Goal: Information Seeking & Learning: Learn about a topic

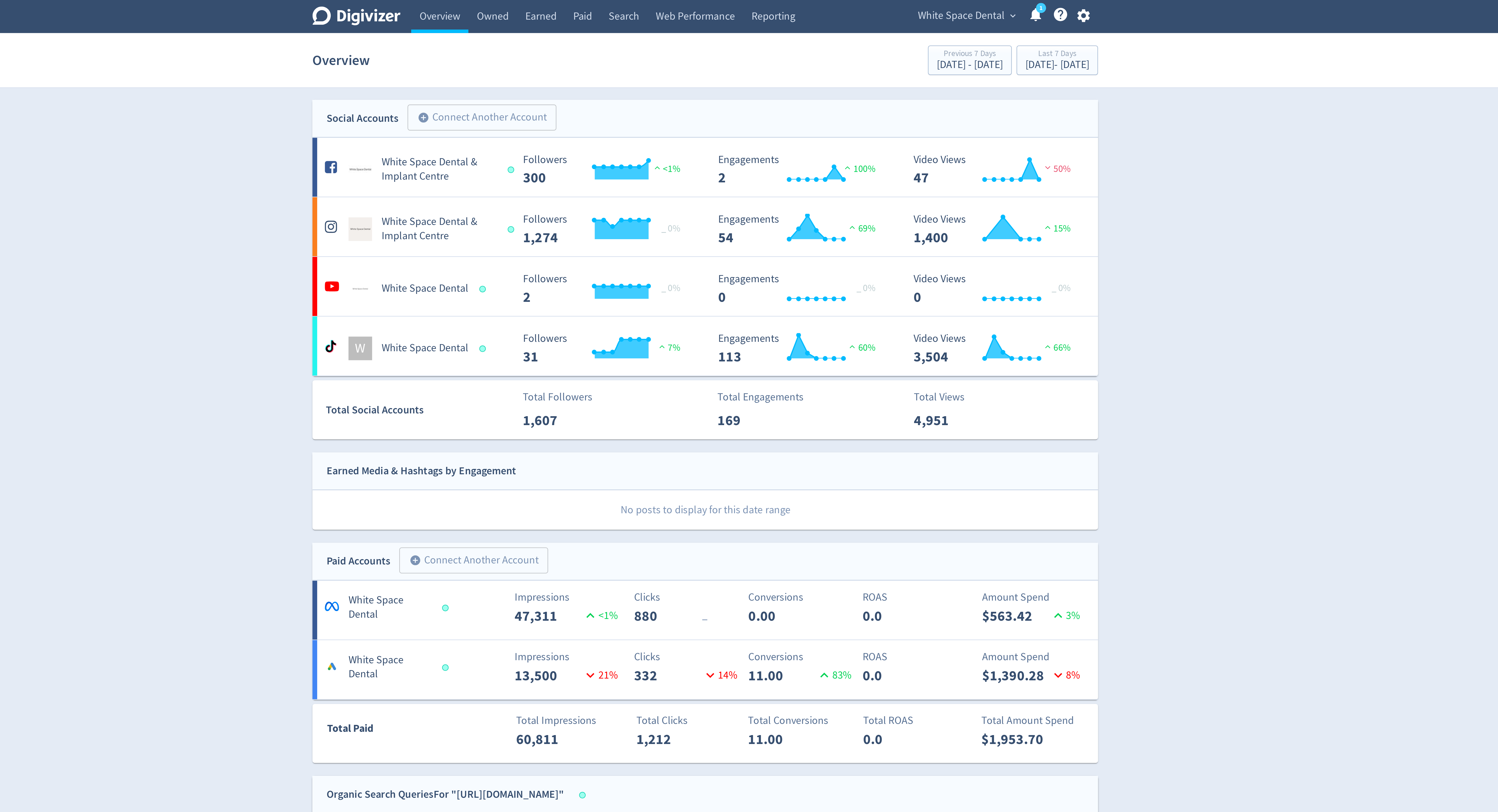
click at [866, 6] on span "White Space Dental" at bounding box center [859, 7] width 37 height 8
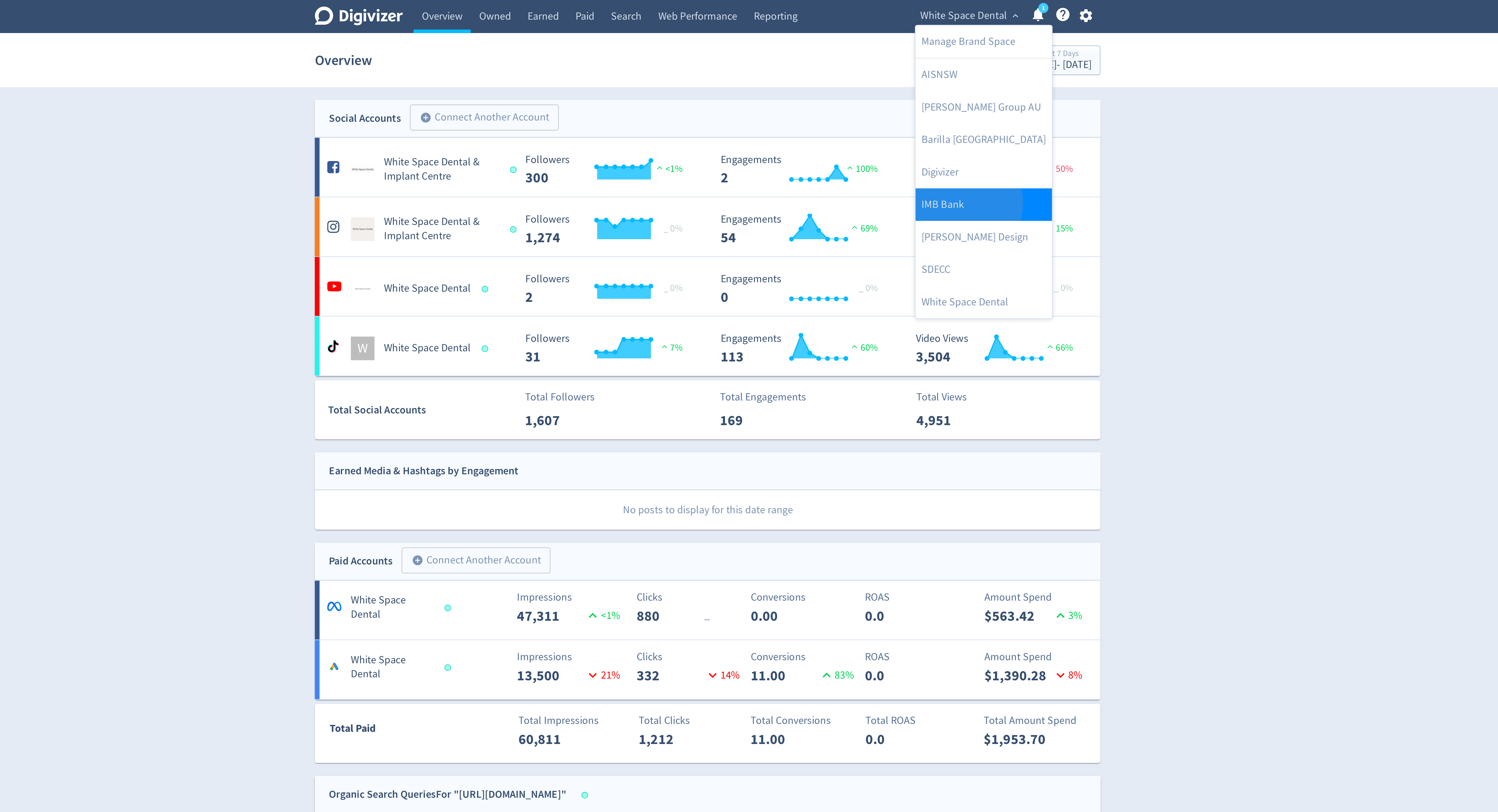
click at [858, 88] on link "IMB Bank" at bounding box center [868, 88] width 59 height 14
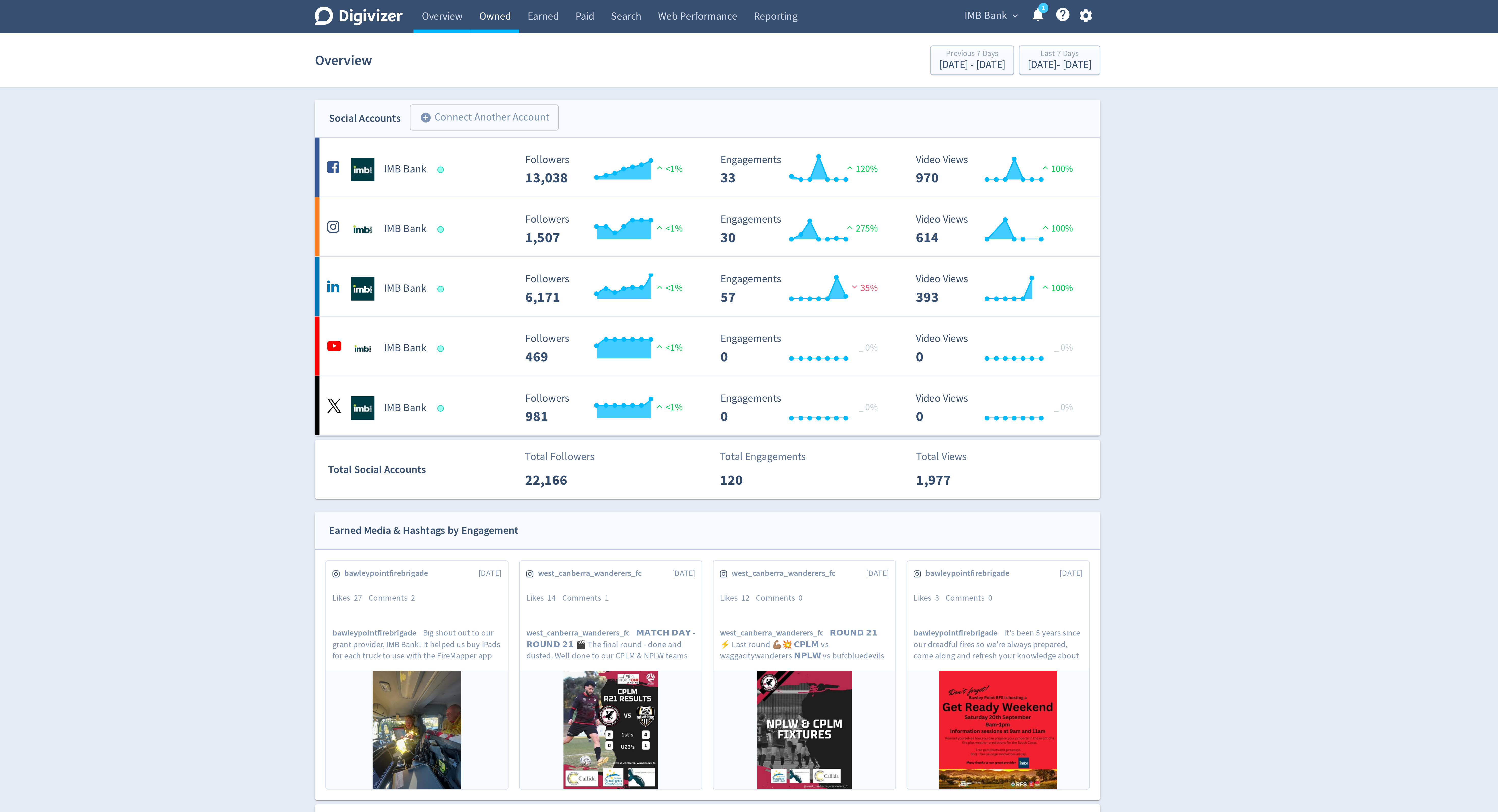
click at [657, 10] on link "Owned" at bounding box center [657, 7] width 21 height 15
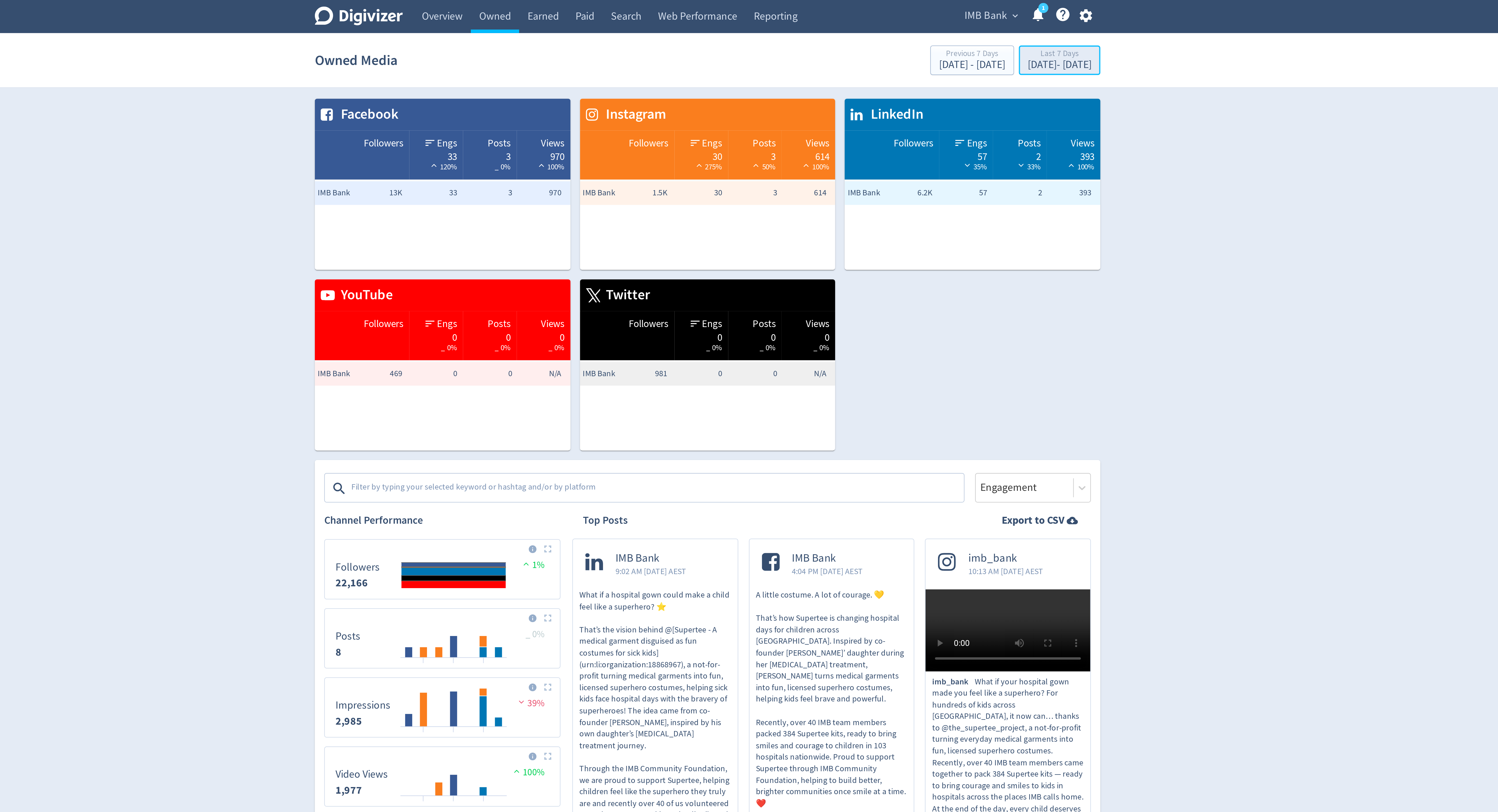
click at [887, 27] on div "Aug 27, 2025 - Sep 2, 2025" at bounding box center [900, 28] width 27 height 5
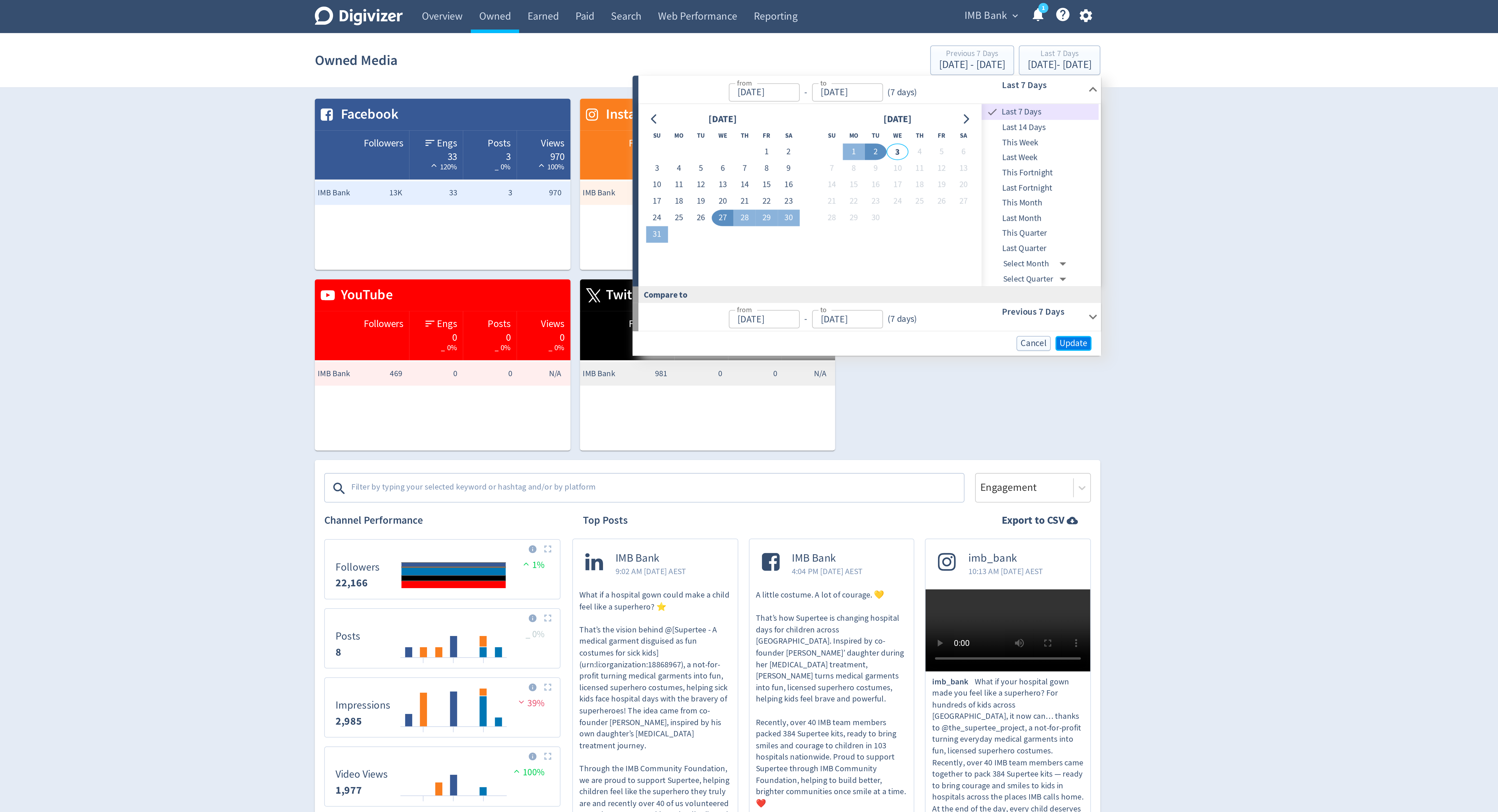
click at [907, 148] on span "Update" at bounding box center [907, 148] width 12 height 4
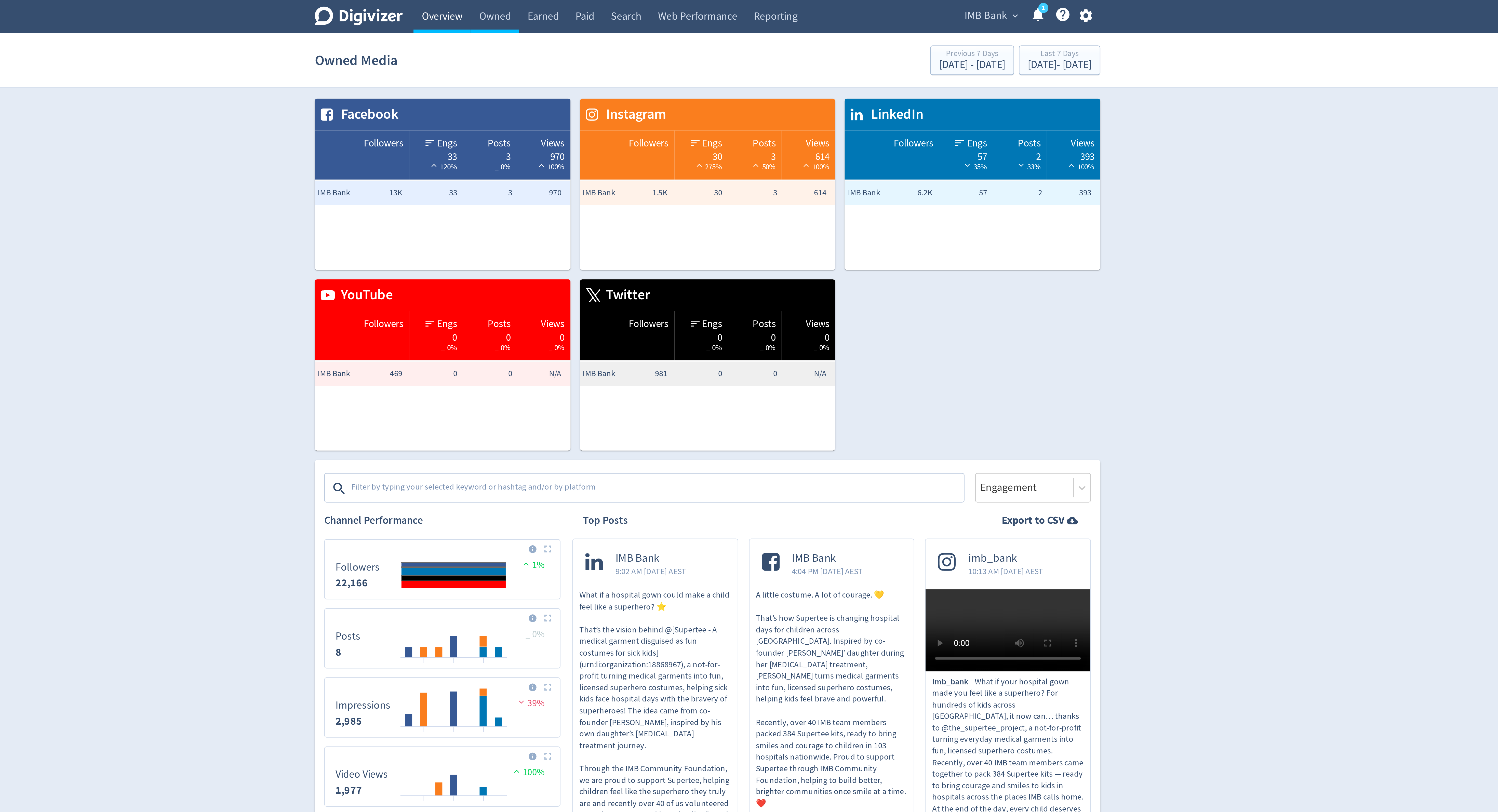
click at [636, 10] on link "Overview" at bounding box center [634, 7] width 24 height 15
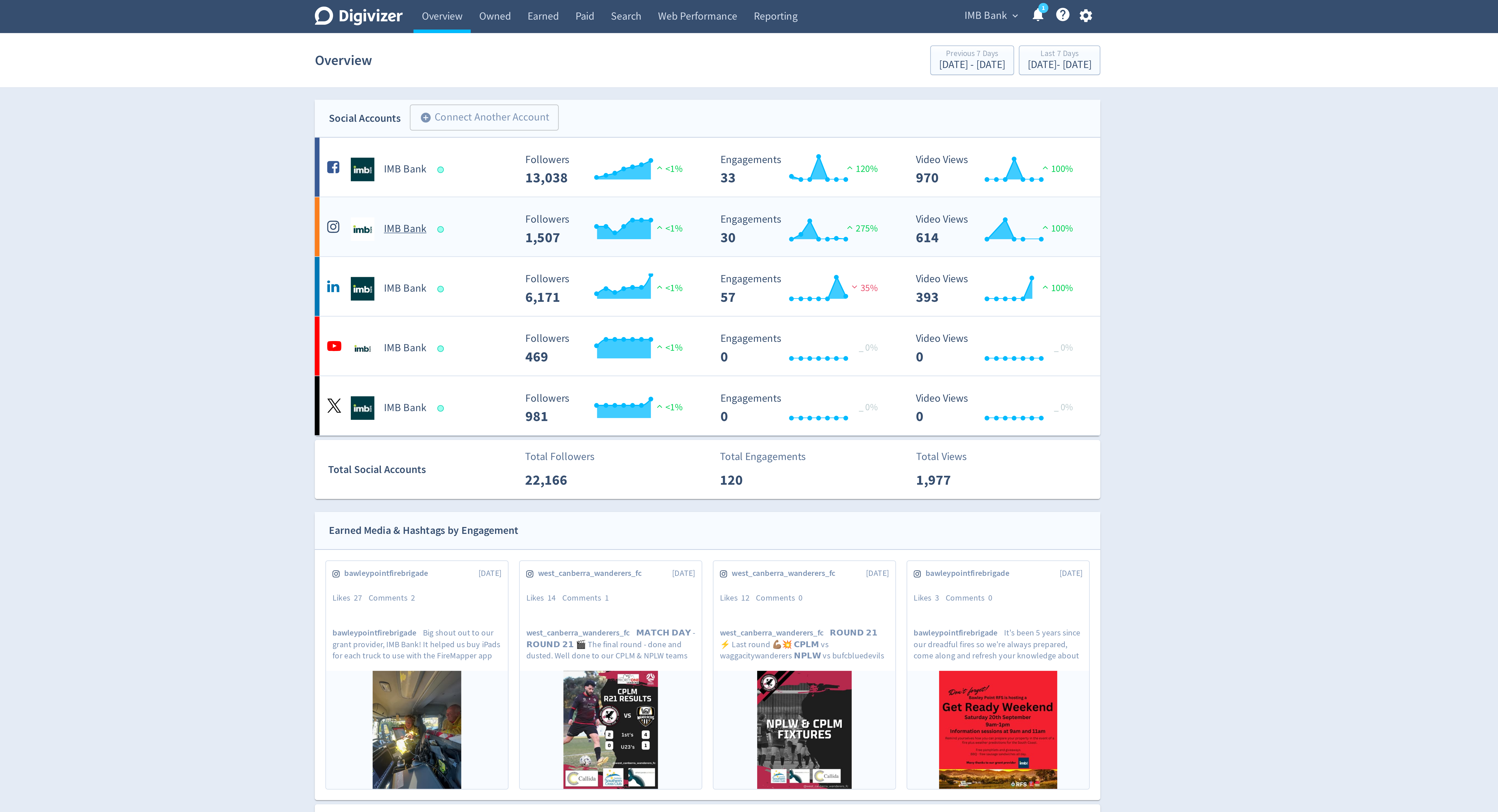
click at [633, 99] on div at bounding box center [634, 99] width 3 height 3
click at [657, 10] on link "Owned" at bounding box center [657, 7] width 21 height 15
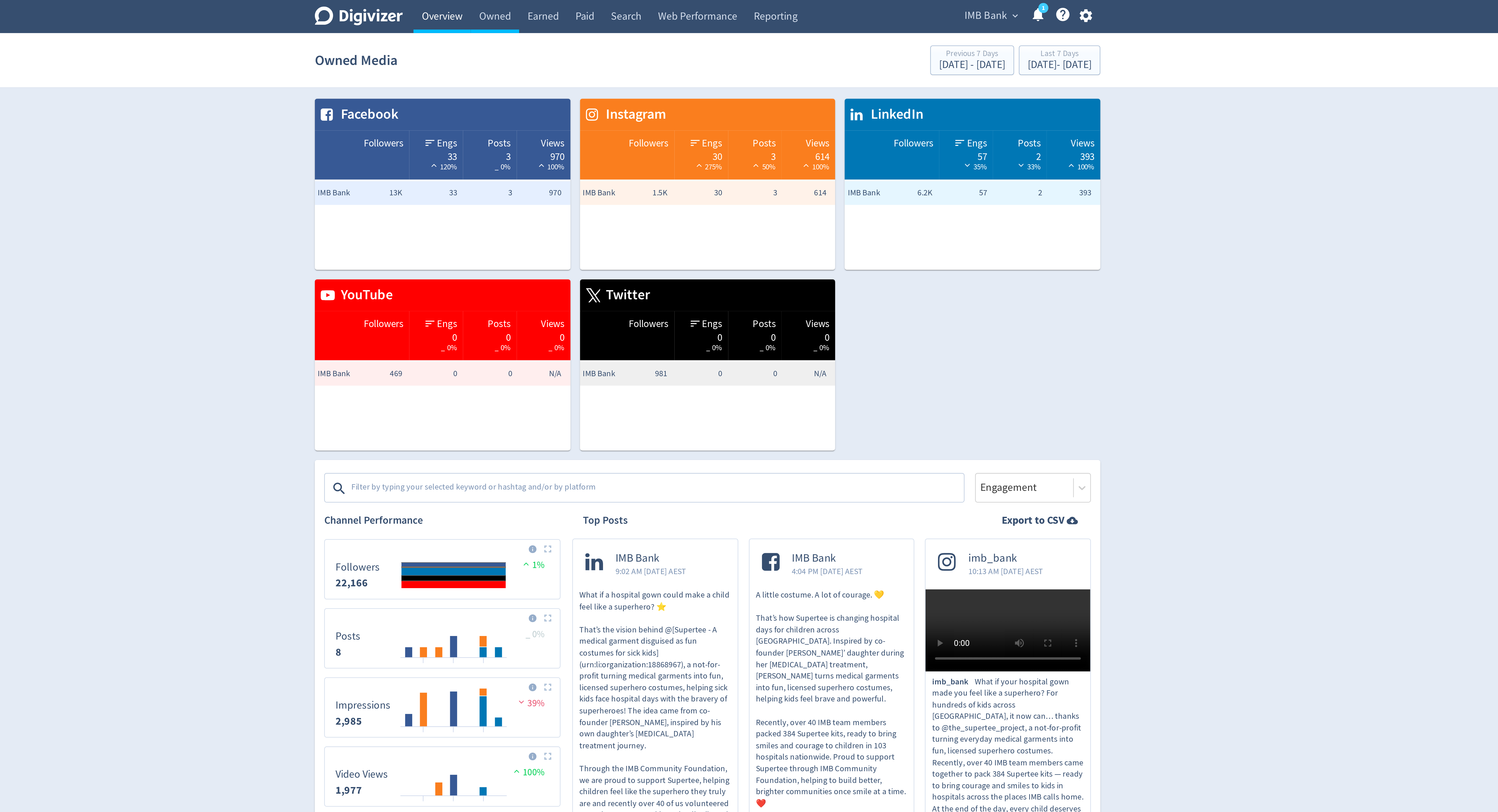
click at [639, 9] on link "Overview" at bounding box center [634, 7] width 24 height 15
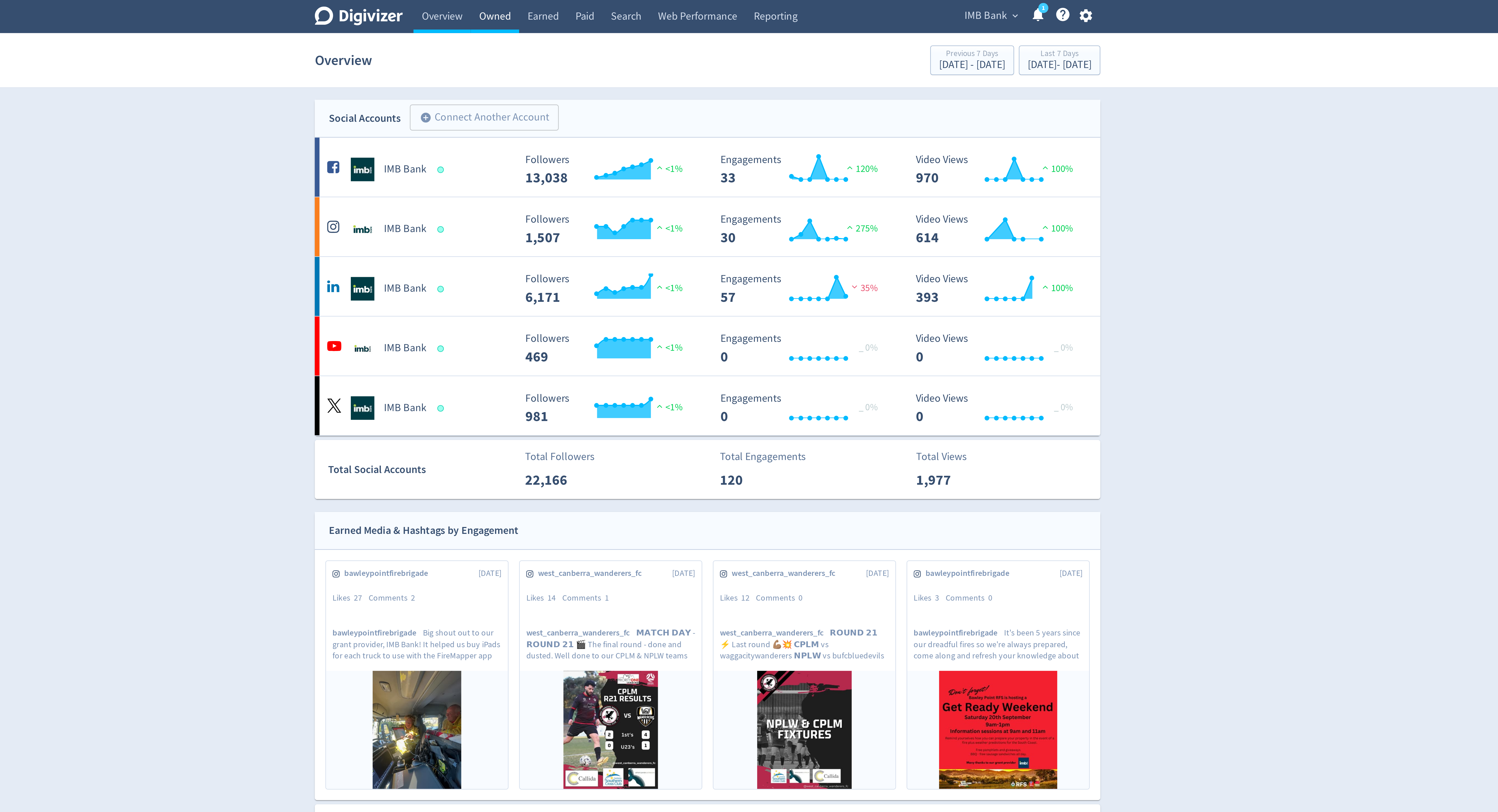
click at [661, 8] on link "Owned" at bounding box center [657, 7] width 21 height 15
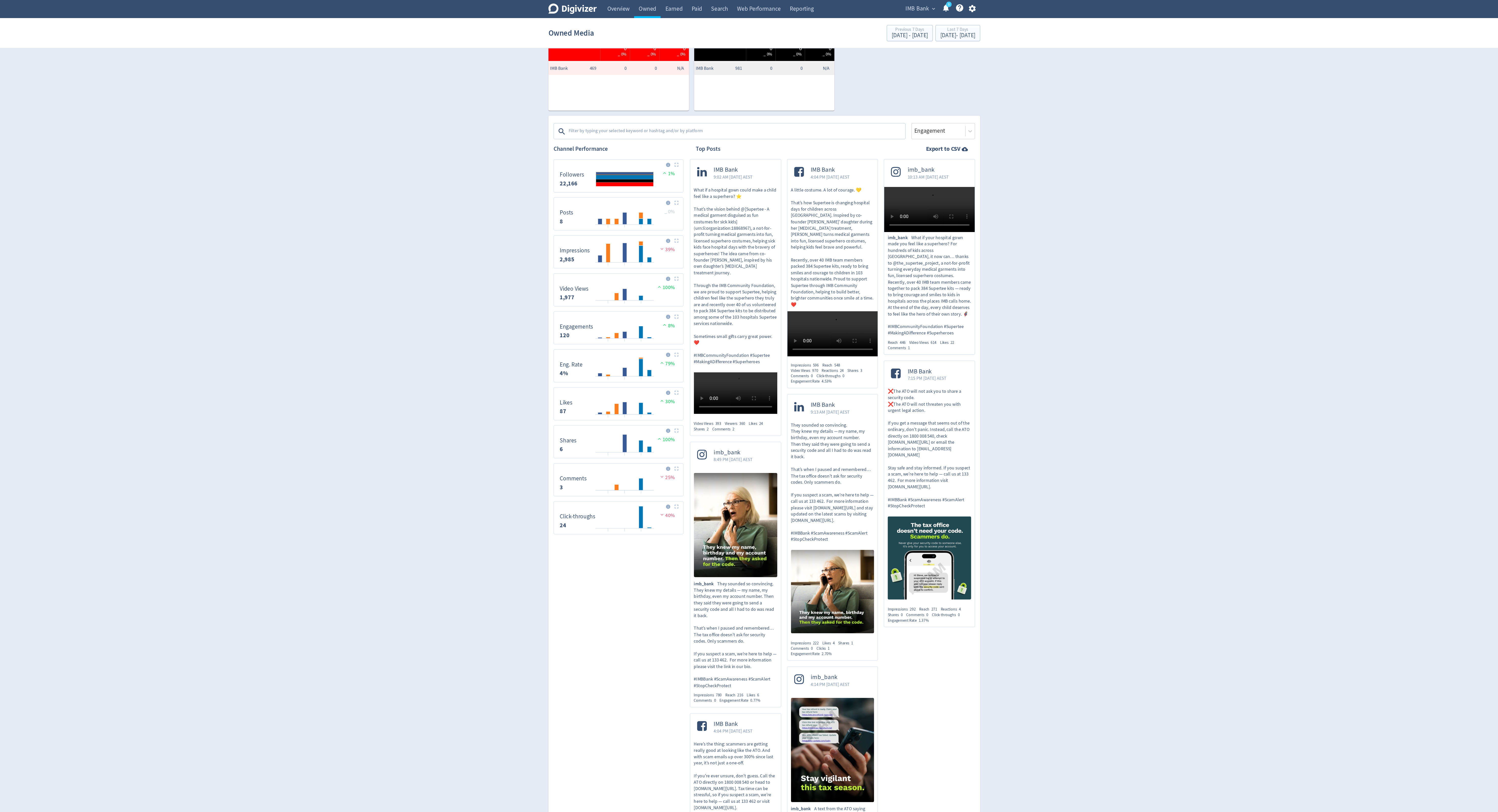
scroll to position [89, 0]
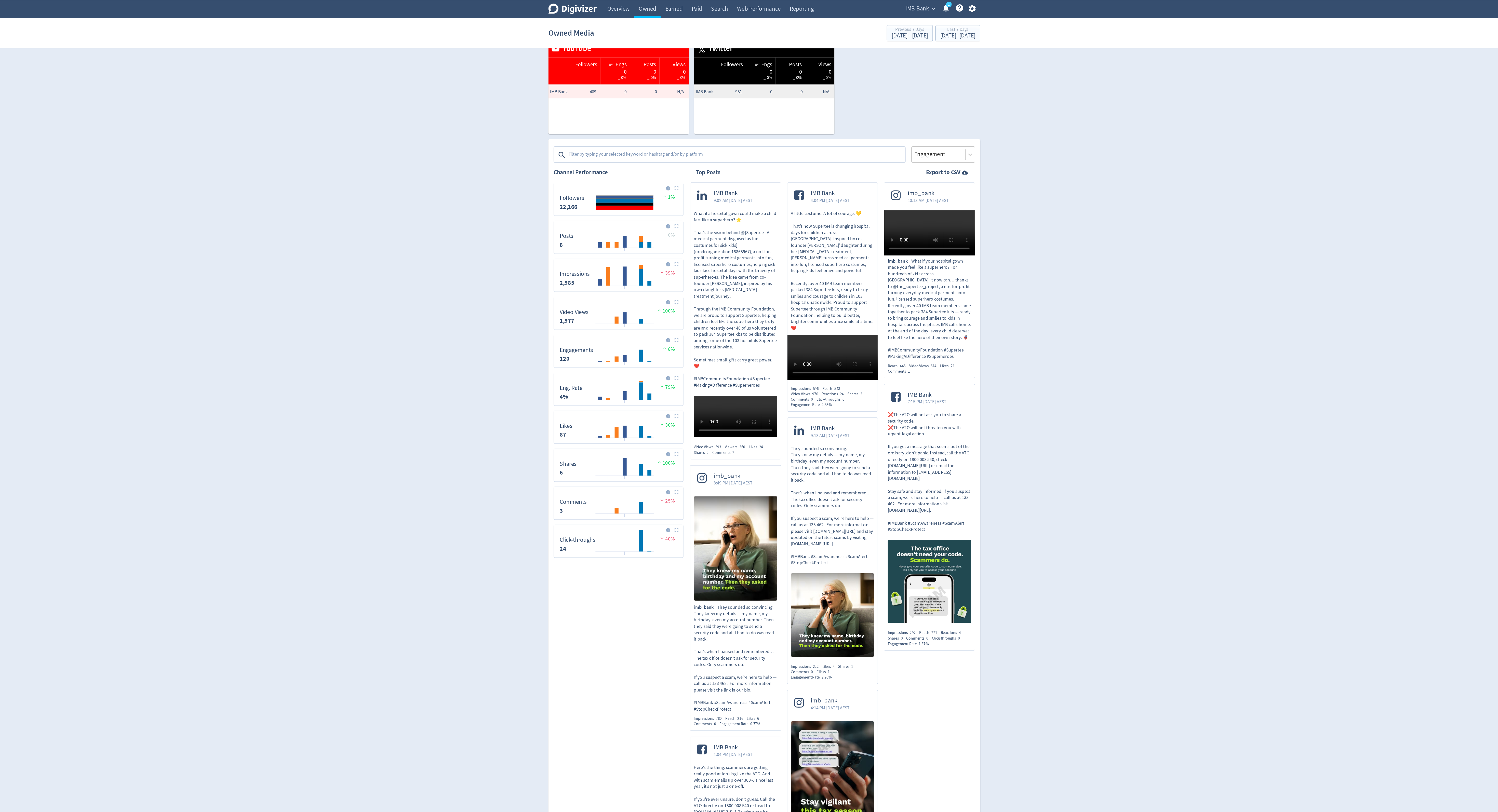
click at [893, 126] on div "Engagement" at bounding box center [889, 121] width 50 height 13
click at [892, 135] on div "Impressions" at bounding box center [889, 136] width 50 height 10
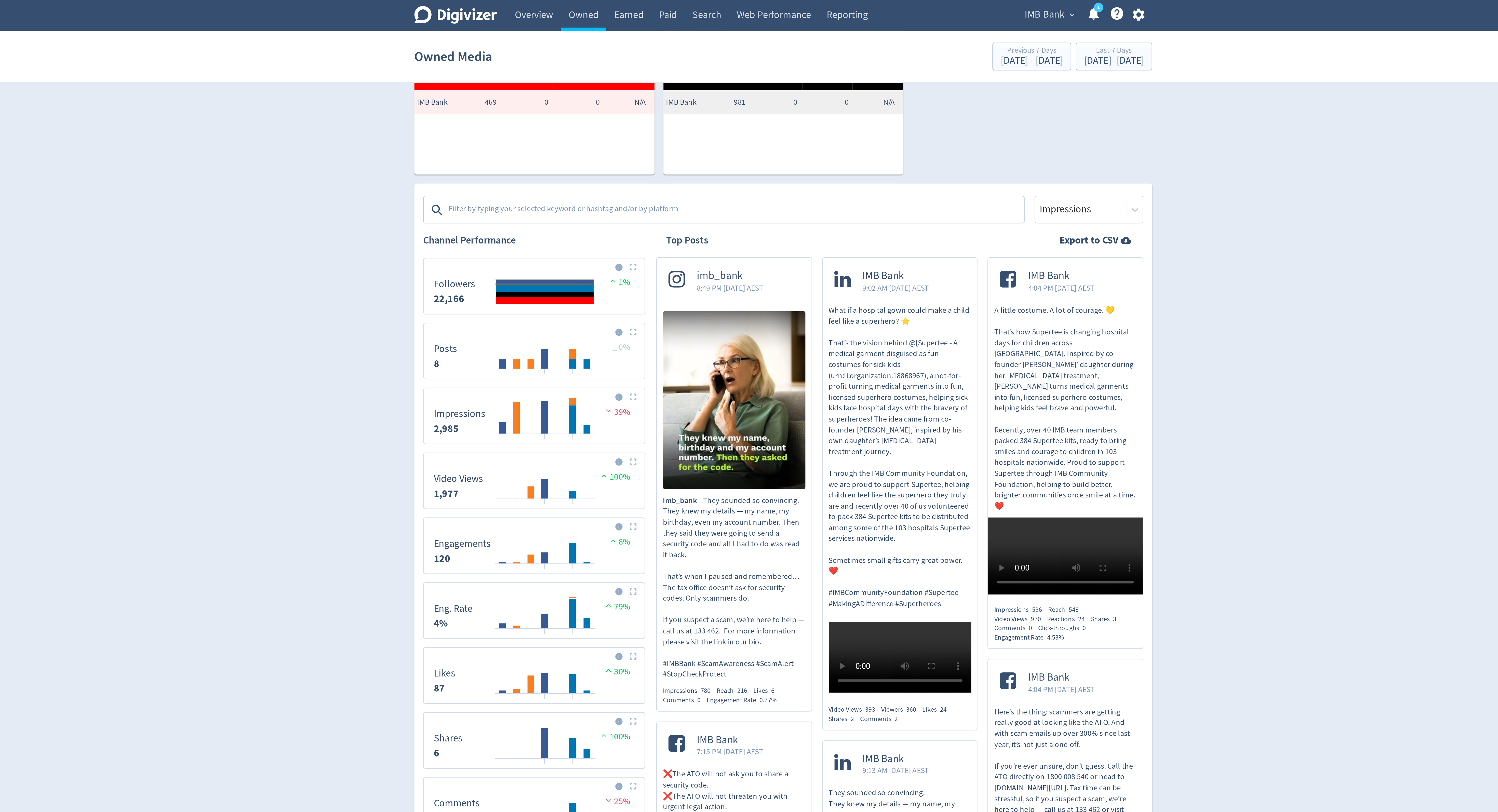
scroll to position [0, 0]
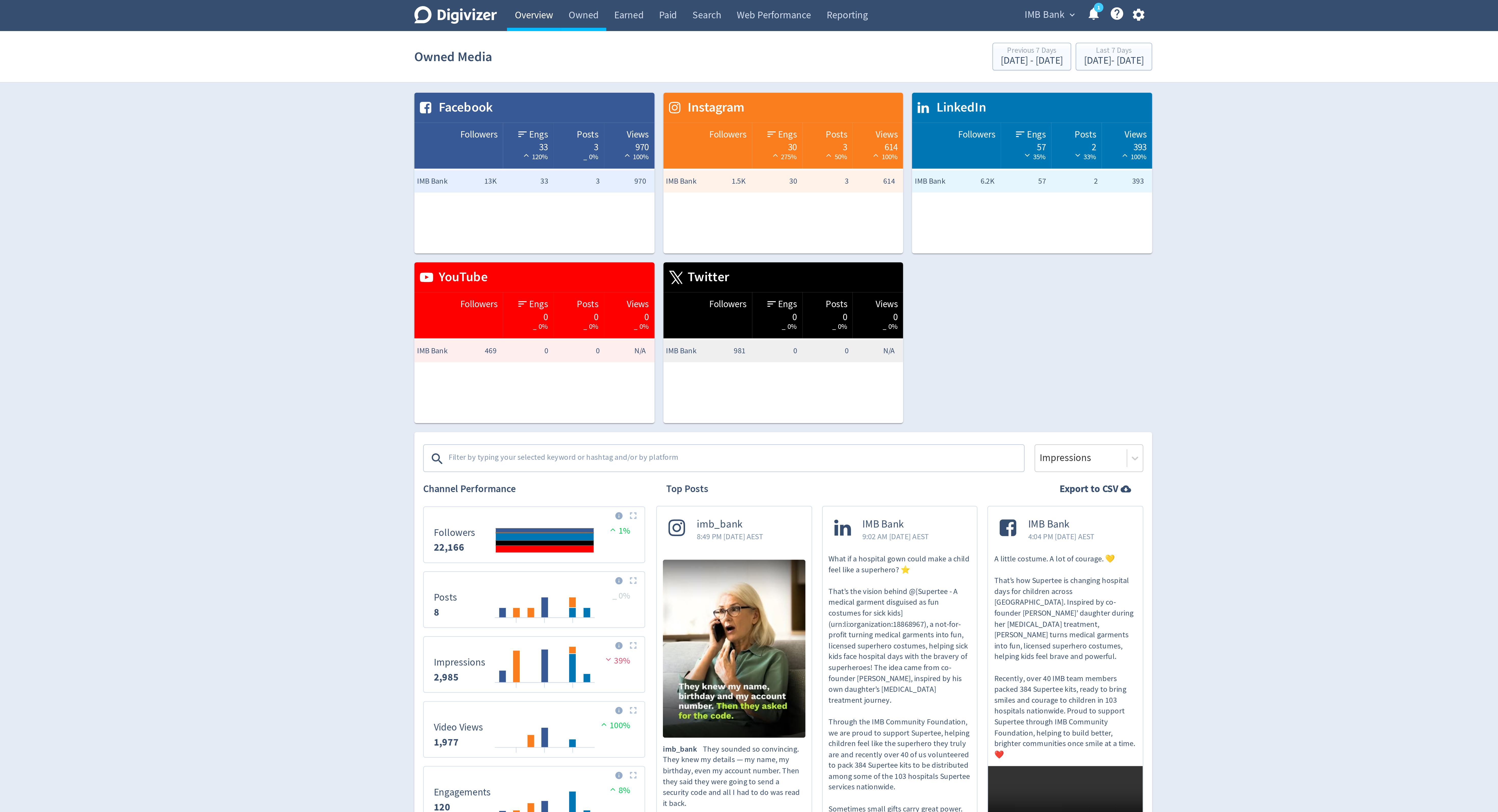
click at [641, 6] on link "Overview" at bounding box center [634, 7] width 24 height 15
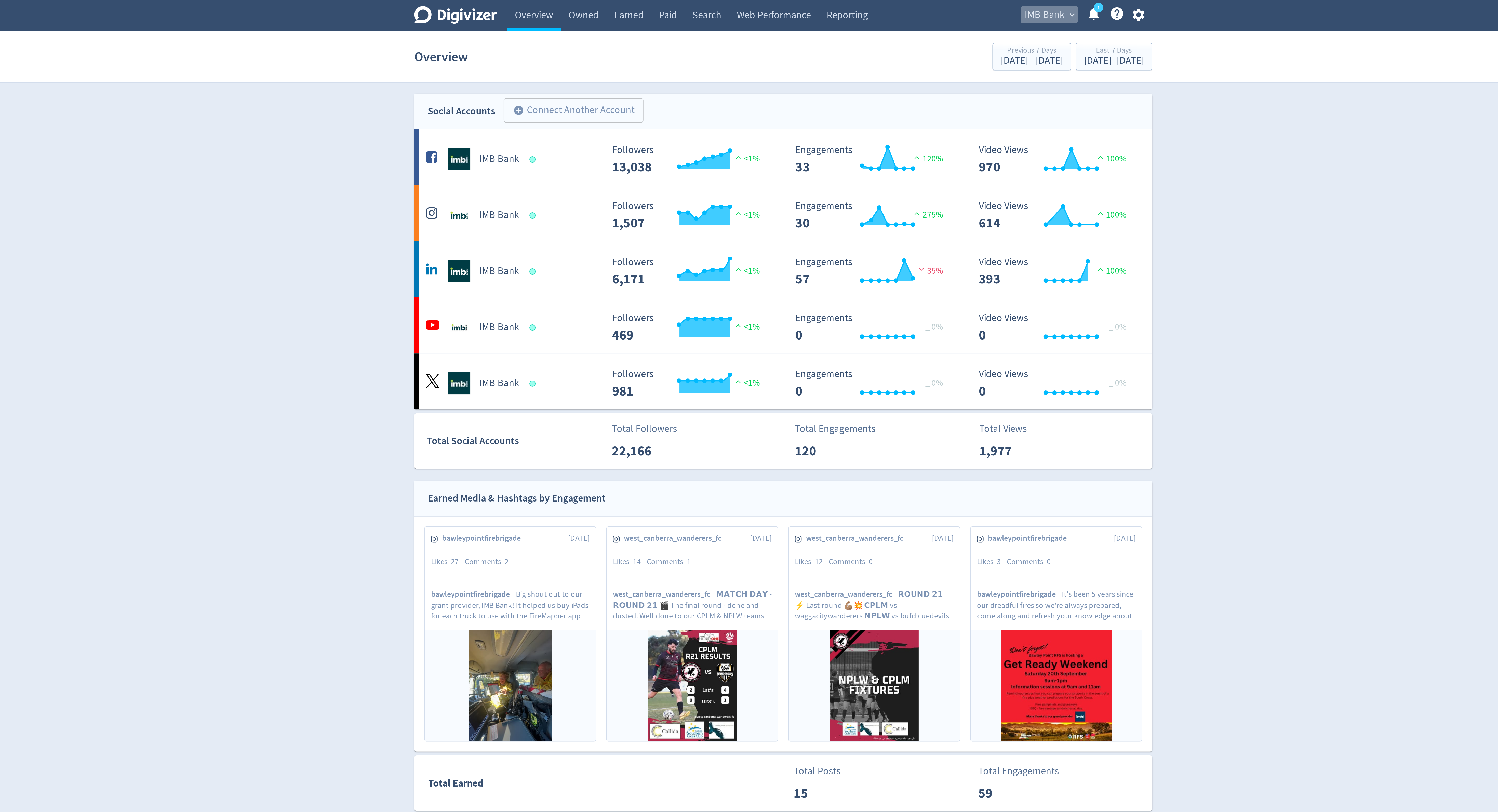
click at [866, 7] on span "IMB Bank" at bounding box center [869, 7] width 19 height 8
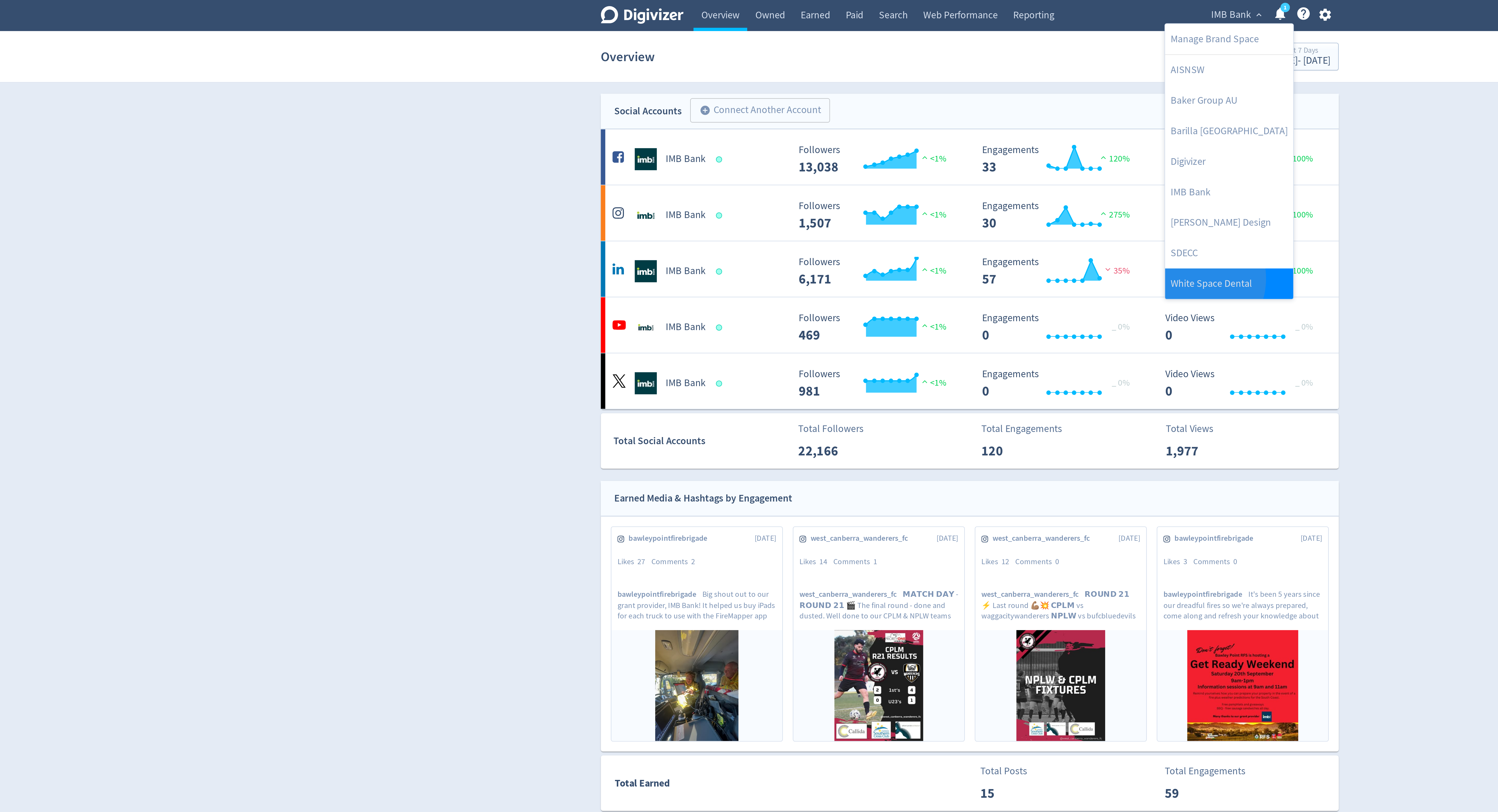
click at [850, 128] on link "White Space Dental" at bounding box center [868, 130] width 59 height 14
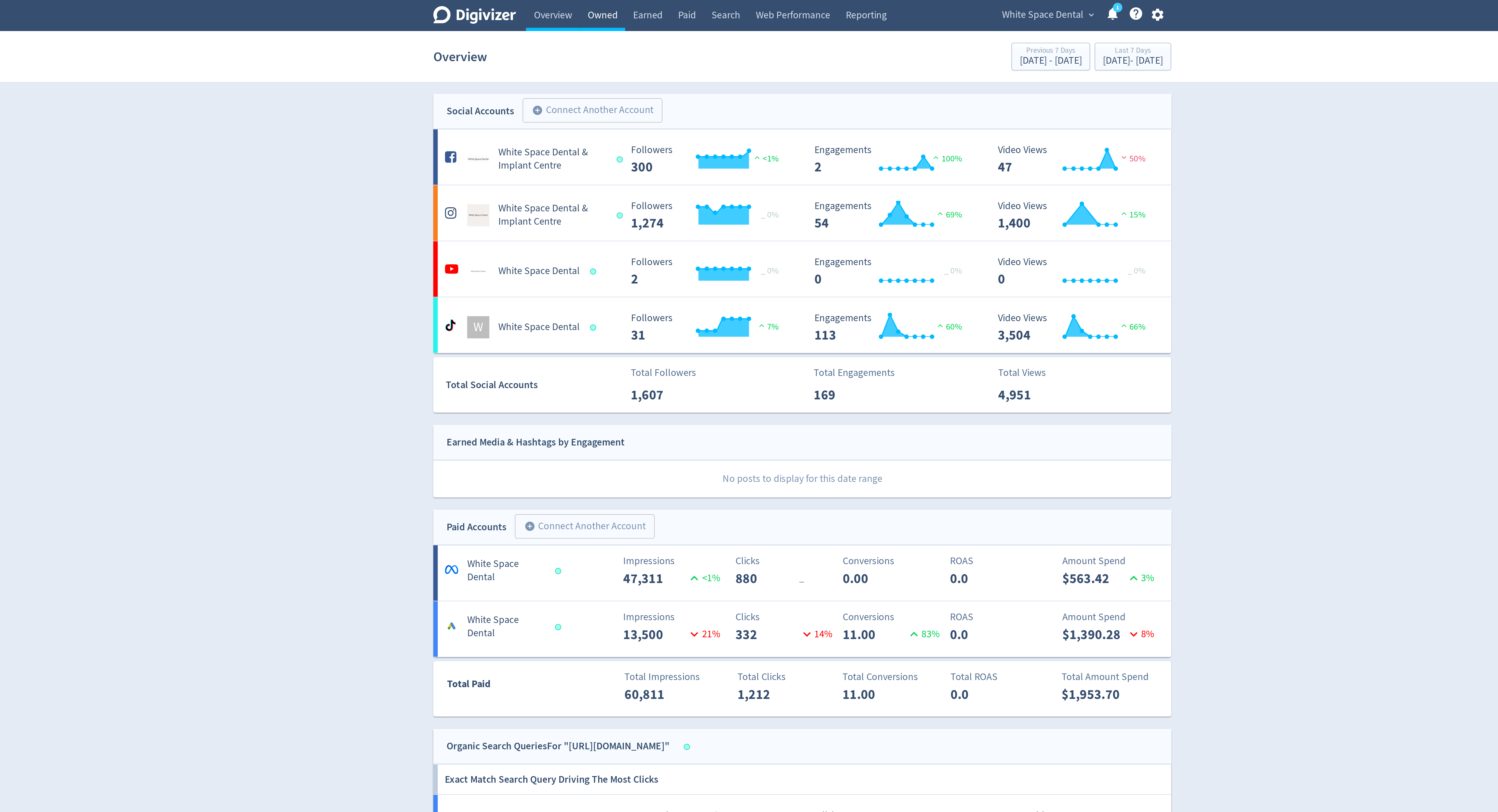
click at [658, 8] on link "Owned" at bounding box center [657, 7] width 21 height 15
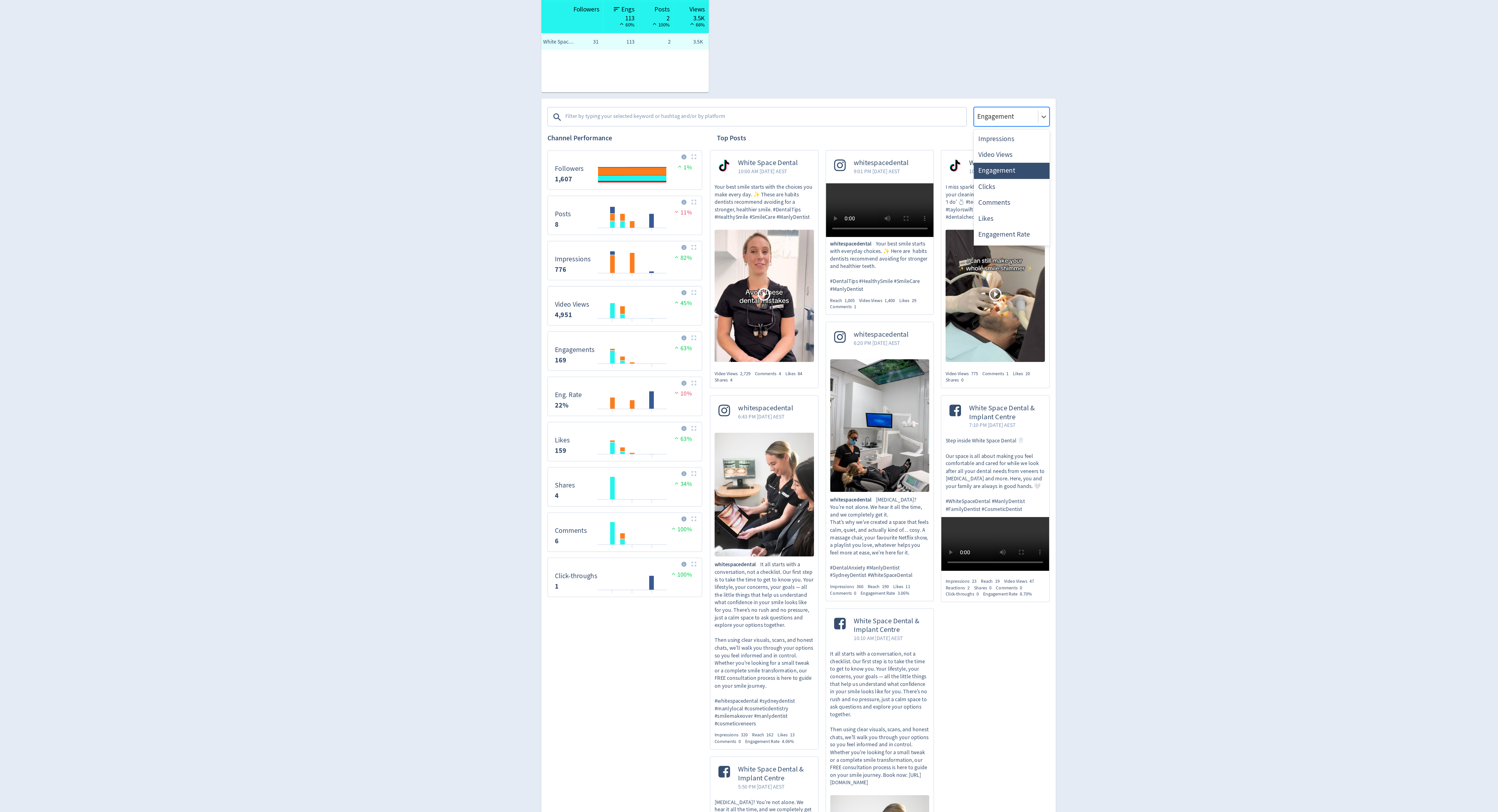
click at [877, 212] on div at bounding box center [886, 210] width 39 height 8
click at [880, 223] on div "Impressions" at bounding box center [889, 225] width 50 height 10
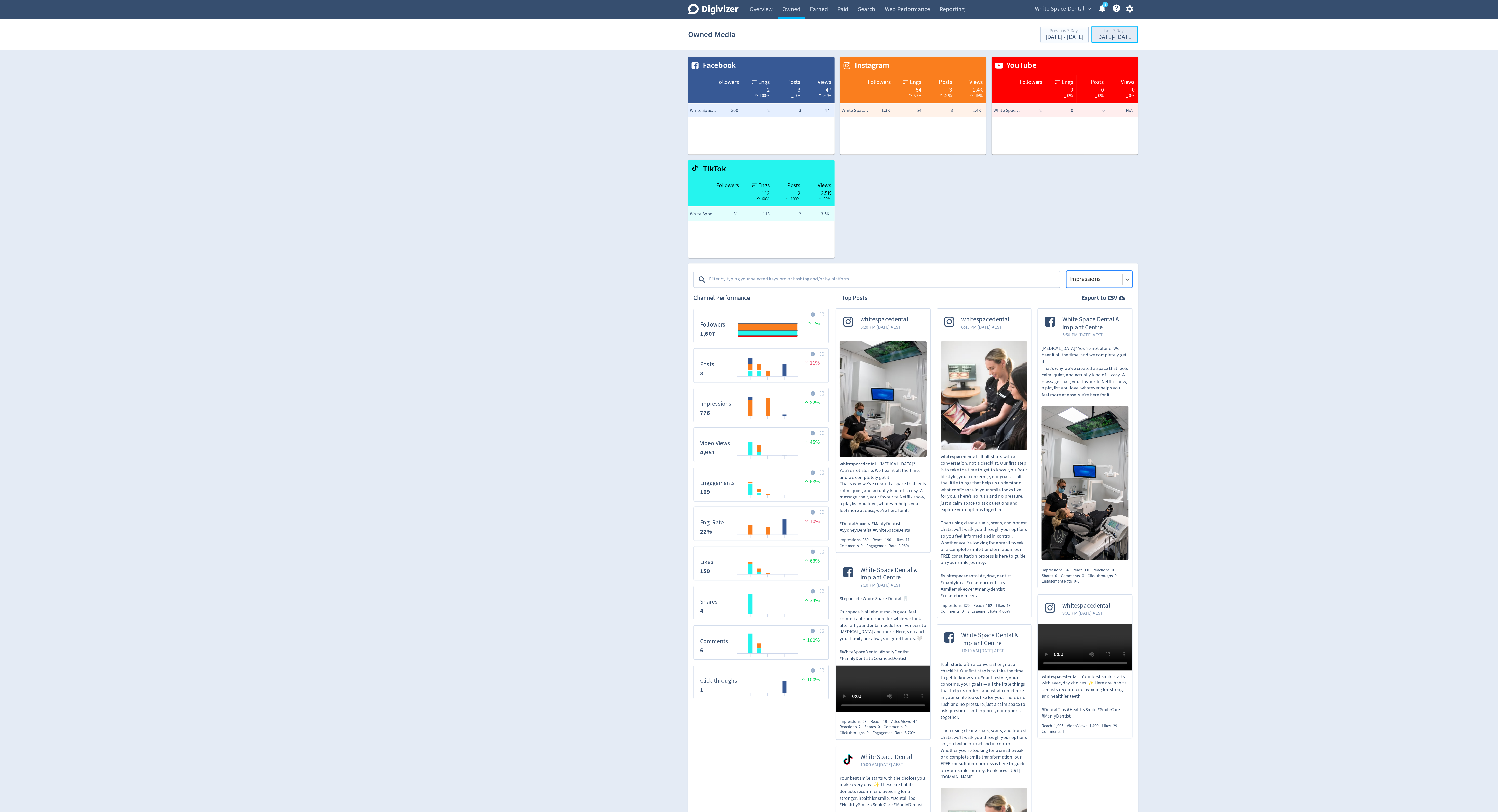
click at [887, 26] on div "Last 7 Days" at bounding box center [900, 23] width 27 height 4
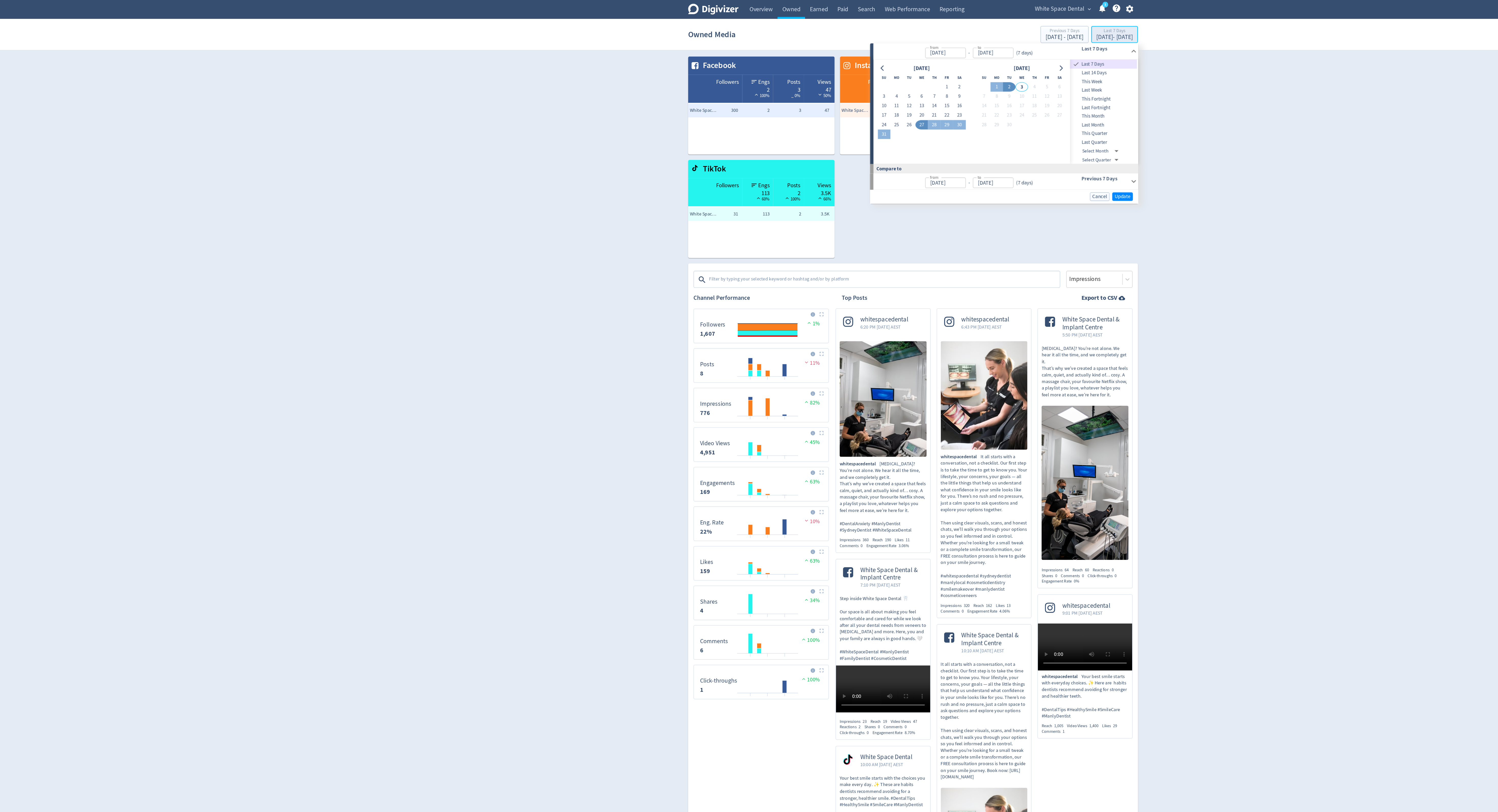
type input "[DATE]"
type input "Sep 02, 2025"
type input "[DATE]"
click at [885, 81] on span "Last Fortnight" at bounding box center [892, 81] width 51 height 6
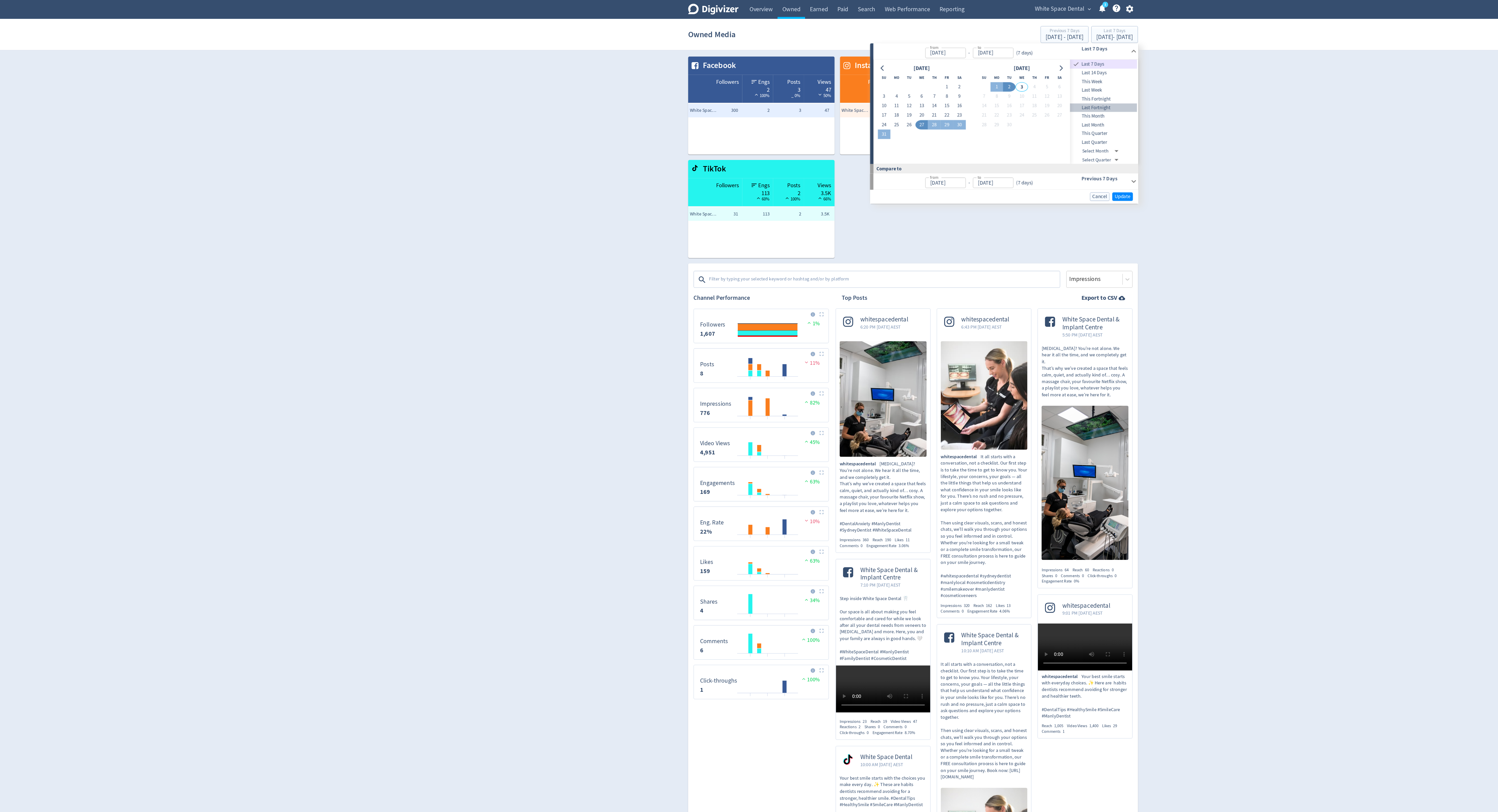
type input "Aug 17, 2025"
type input "Aug 30, 2025"
type input "Aug 03, 2025"
type input "Aug 16, 2025"
click at [910, 149] on span "Update" at bounding box center [907, 148] width 12 height 4
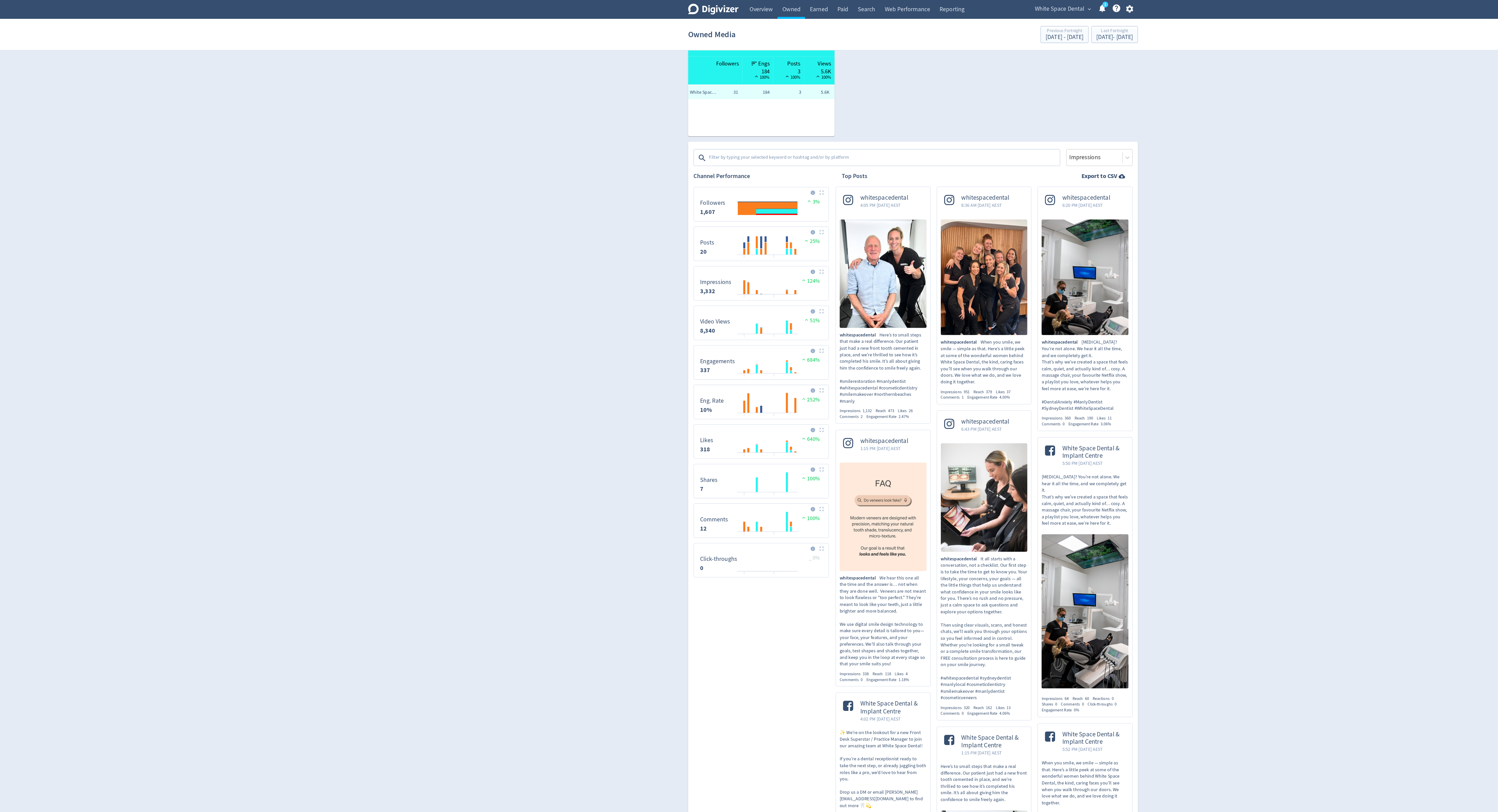
scroll to position [90, 0]
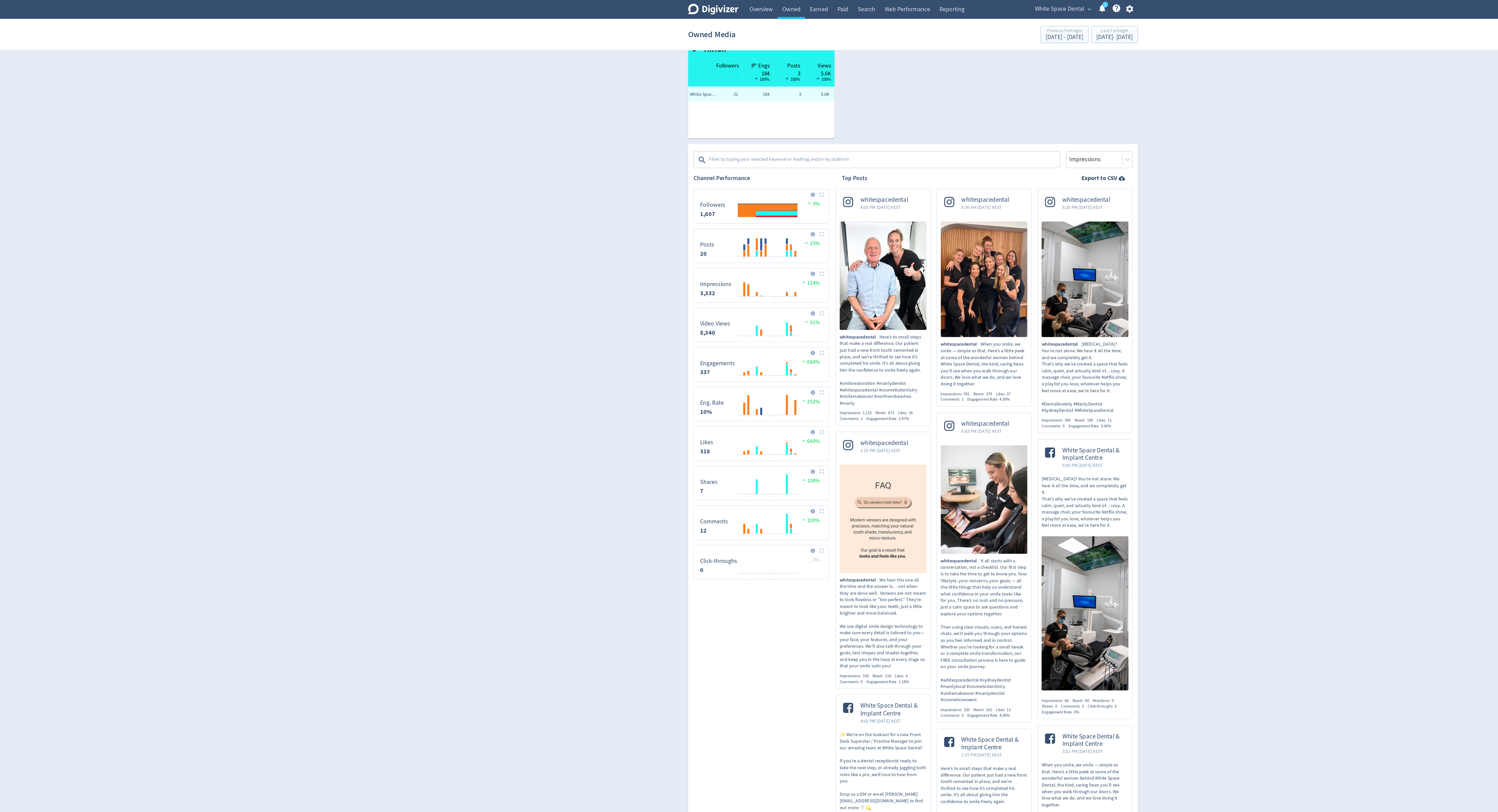
click at [680, 267] on img at bounding box center [680, 266] width 3 height 3
click at [636, 360] on tspan "Instagram" at bounding box center [637, 357] width 14 height 4
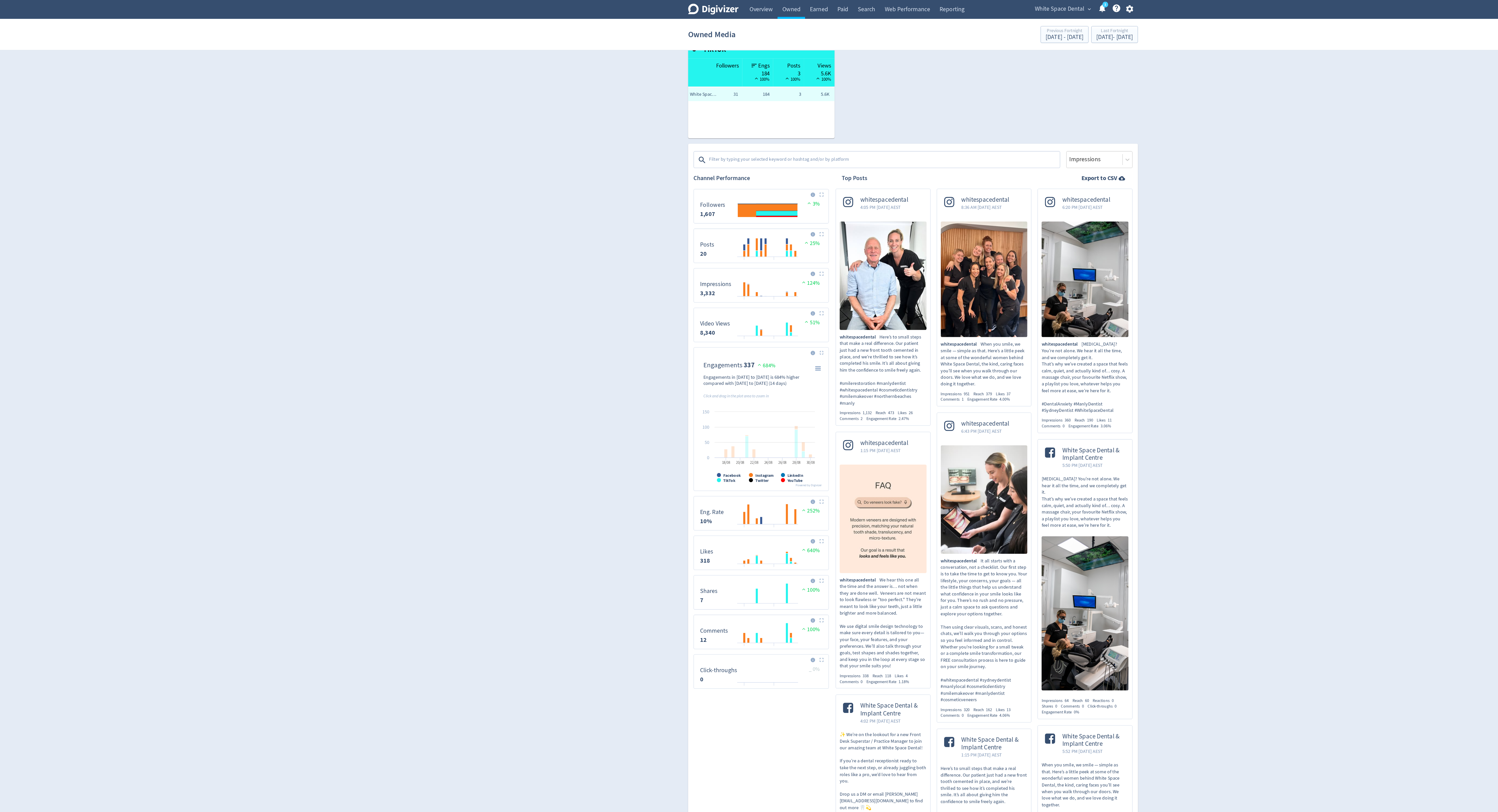
click at [633, 364] on tspan "Twitter" at bounding box center [636, 362] width 10 height 4
click at [612, 364] on tspan "TikTok" at bounding box center [611, 362] width 9 height 4
click at [612, 360] on tspan "Facebook" at bounding box center [612, 357] width 13 height 4
click at [656, 360] on tspan "LinkedIn" at bounding box center [660, 357] width 12 height 4
click at [658, 364] on tspan "YouTube" at bounding box center [660, 362] width 12 height 4
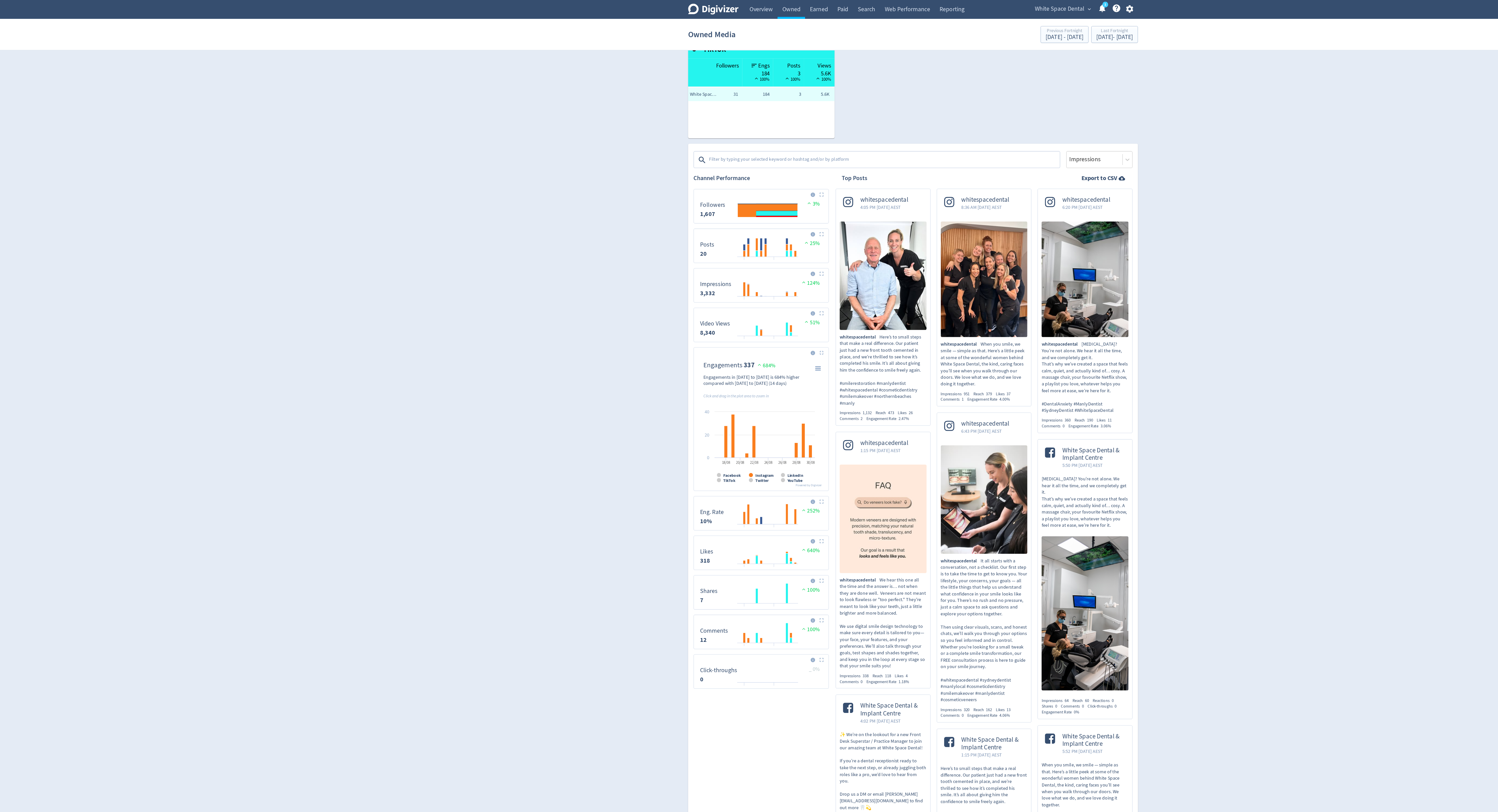
scroll to position [0, 0]
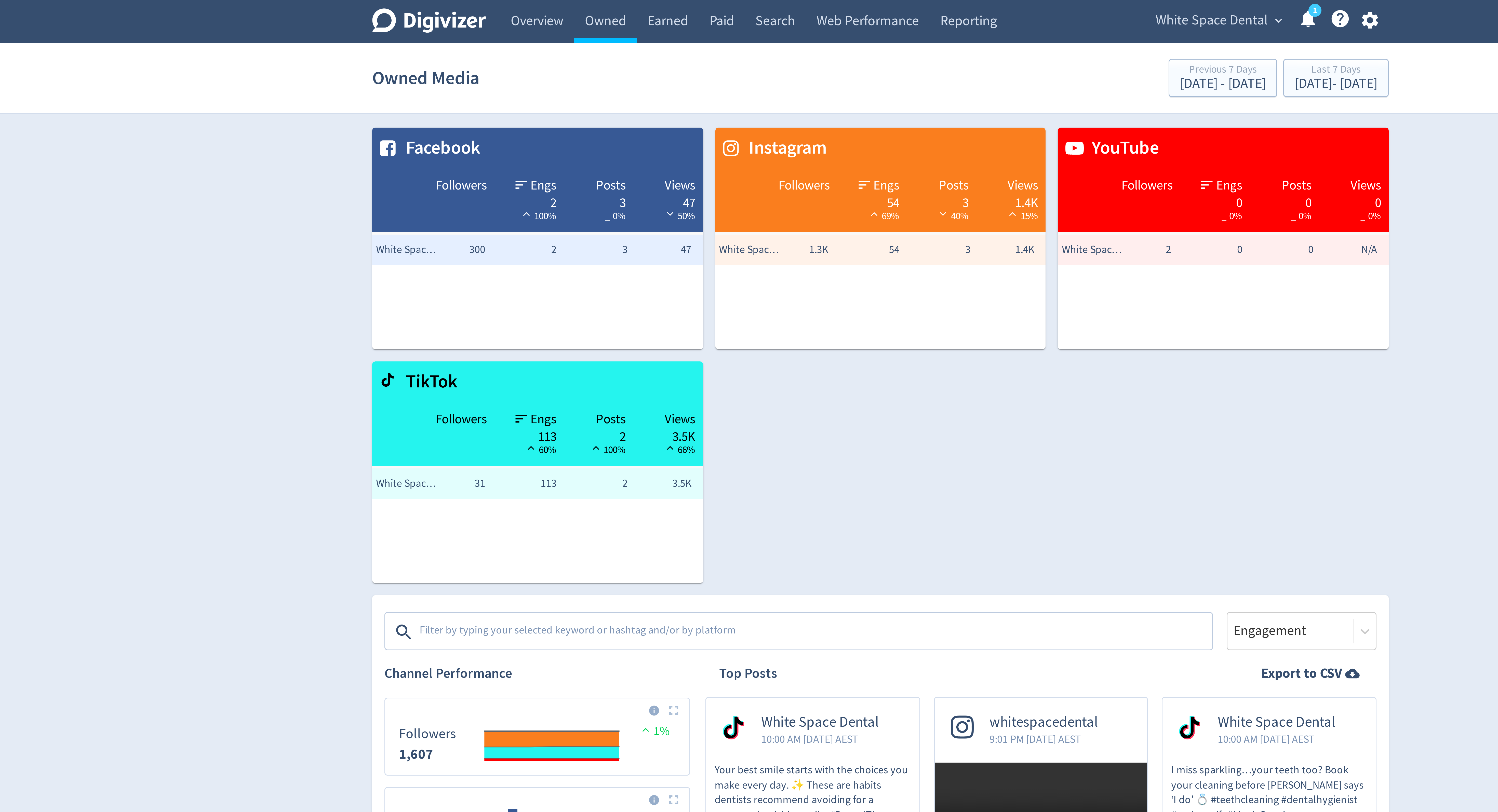
click at [859, 8] on span "White Space Dental" at bounding box center [859, 7] width 37 height 8
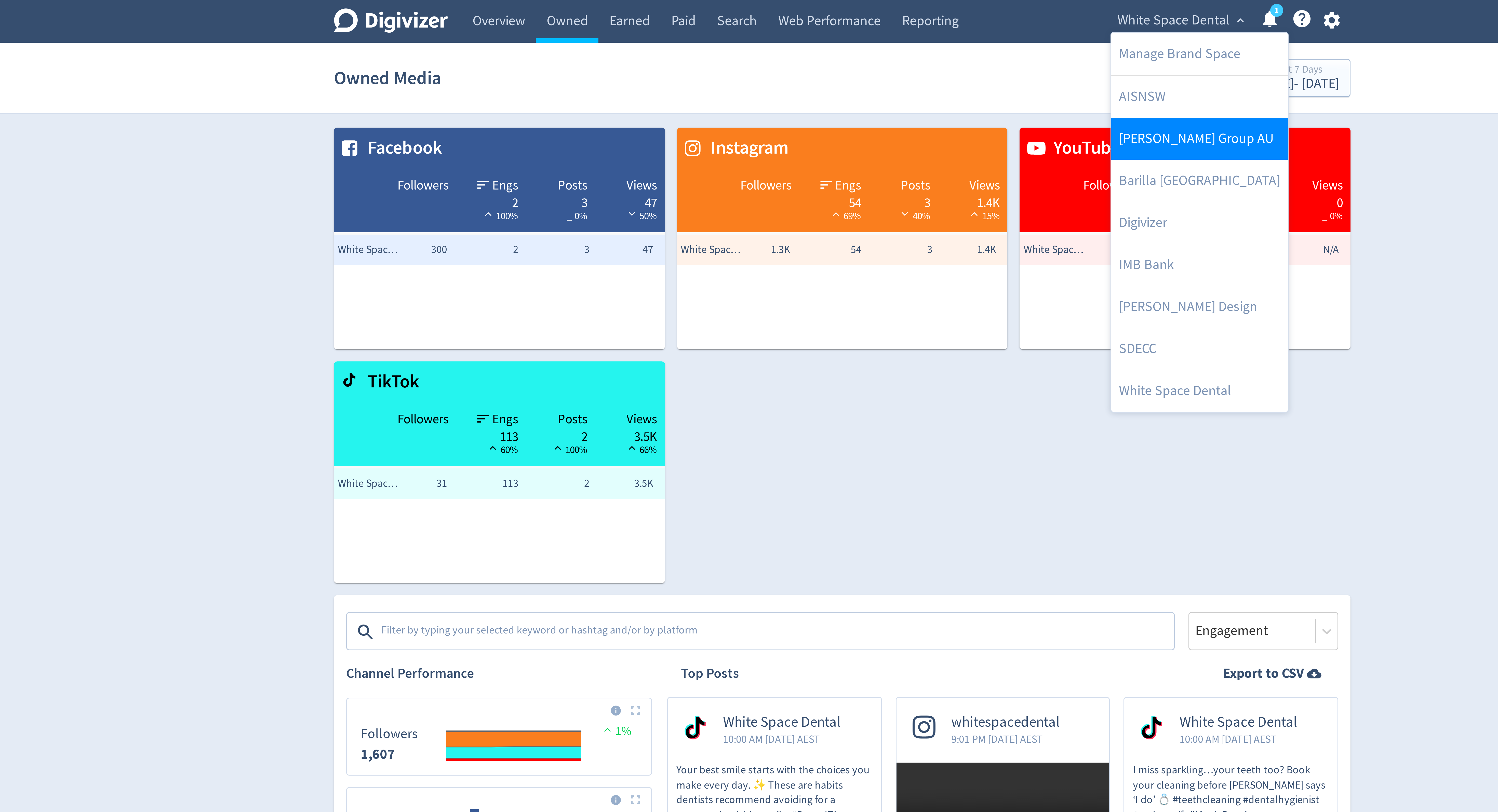
click at [848, 48] on link "[PERSON_NAME] Group AU" at bounding box center [868, 46] width 59 height 14
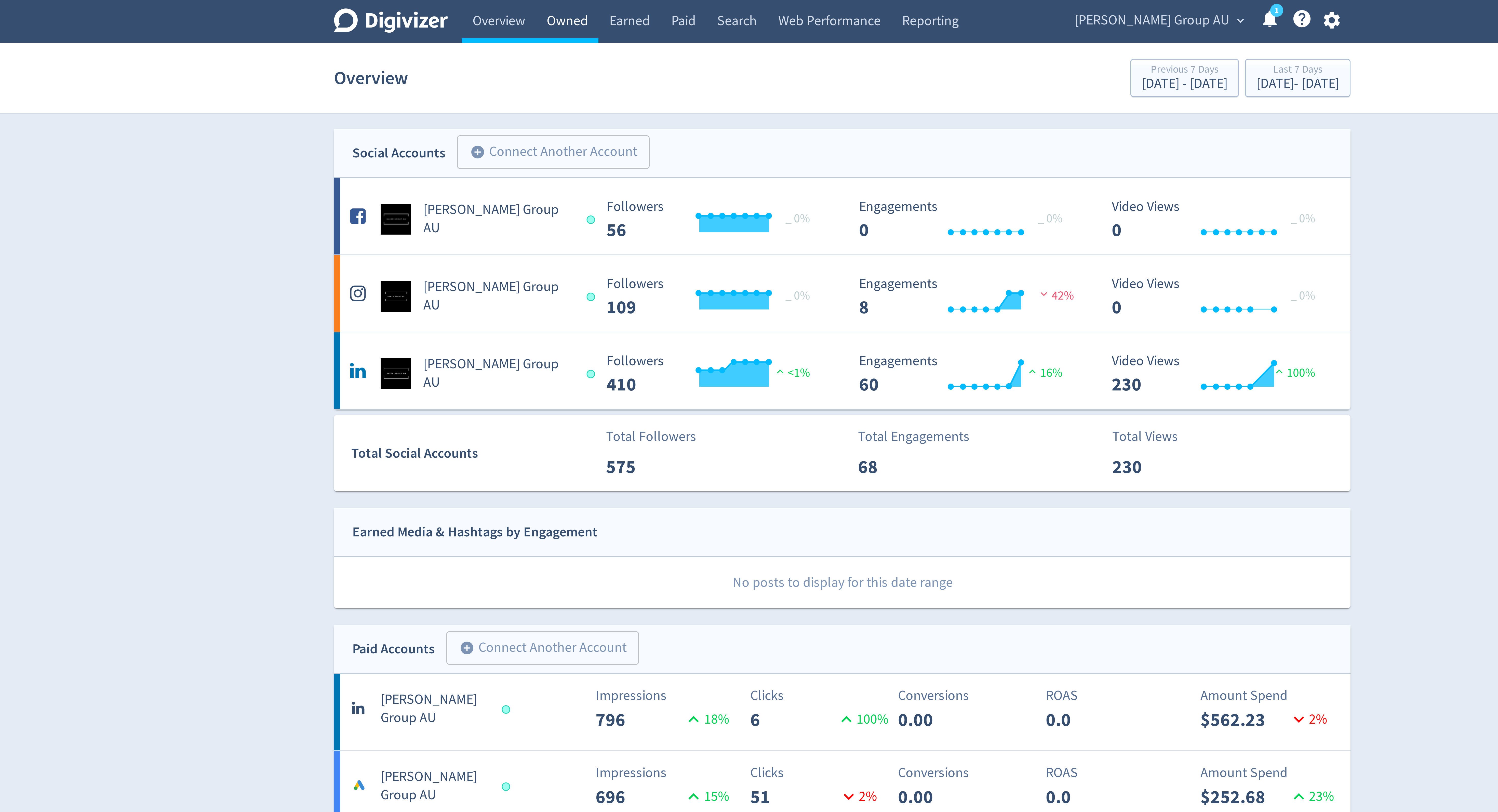
click at [658, 9] on link "Owned" at bounding box center [657, 7] width 21 height 15
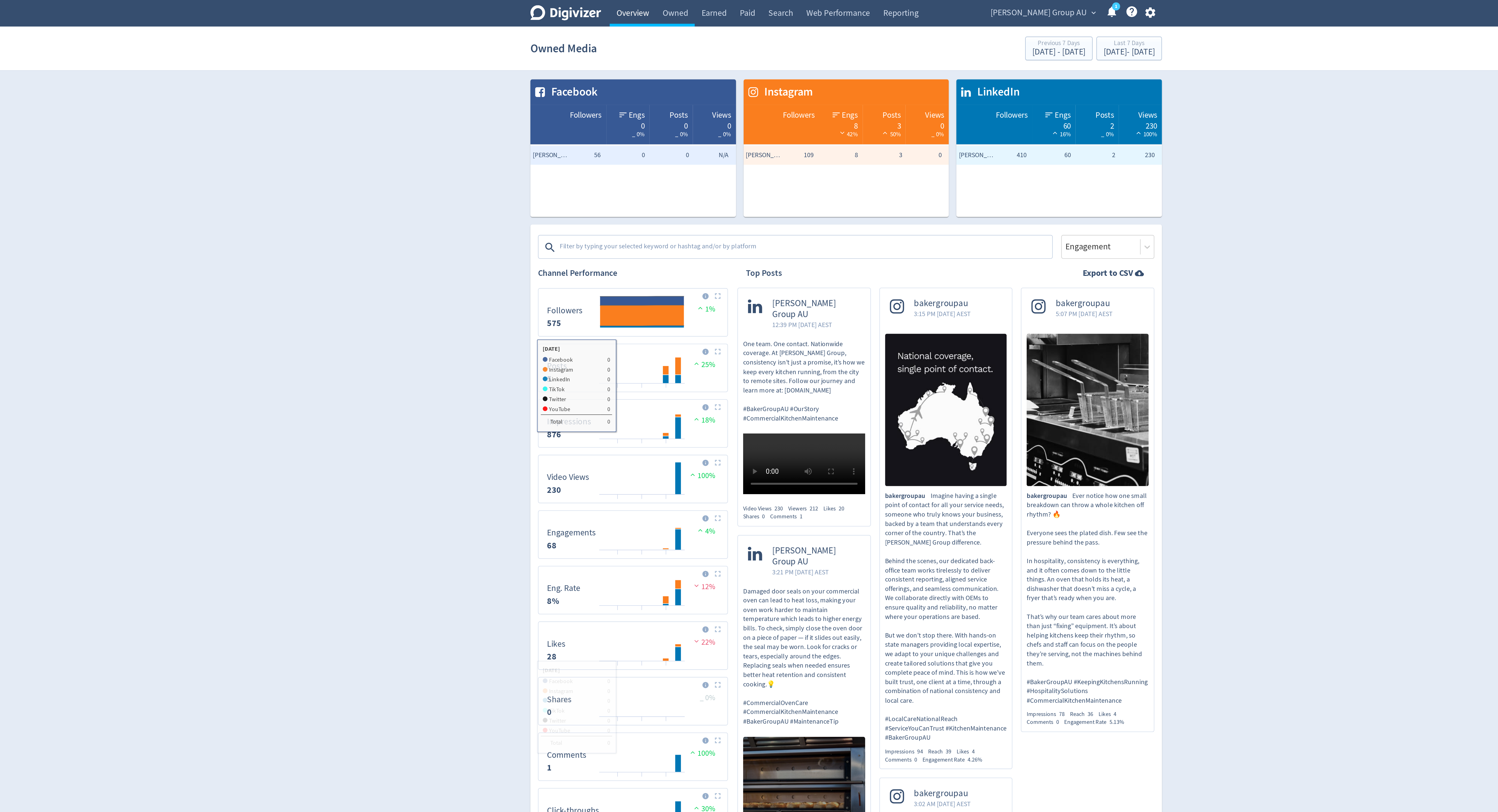
click at [630, 9] on link "Overview" at bounding box center [634, 7] width 24 height 15
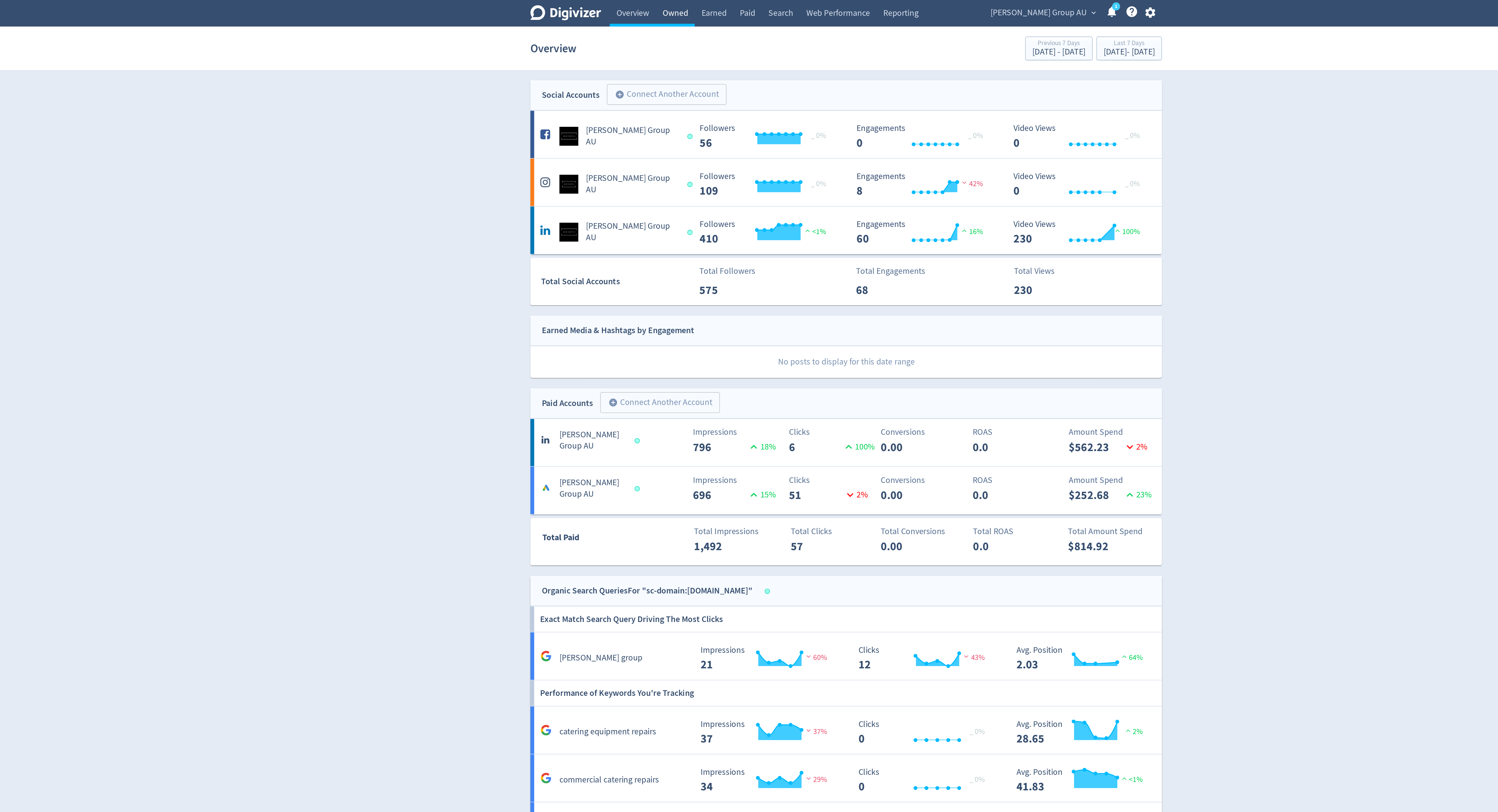
click at [652, 10] on link "Owned" at bounding box center [657, 7] width 21 height 15
